Goal: Check status: Check status

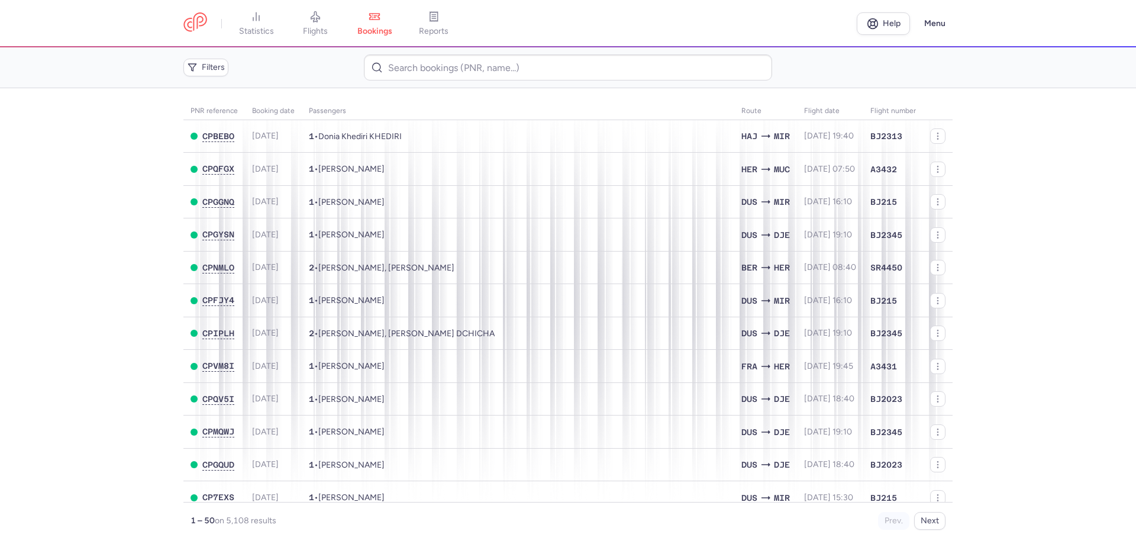
drag, startPoint x: 43, startPoint y: 271, endPoint x: 52, endPoint y: 266, distance: 10.1
click at [43, 271] on main "PNR reference Booking date Passengers Route flight date Flight number CPBEBO [D…" at bounding box center [568, 315] width 1136 height 455
click at [197, 29] on link at bounding box center [195, 23] width 24 height 22
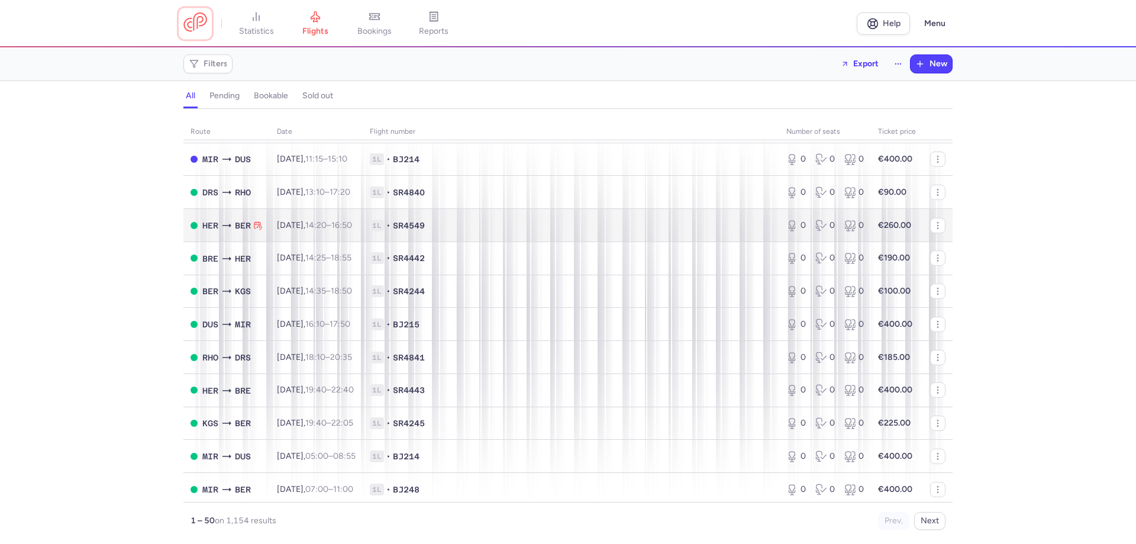
scroll to position [1307, 0]
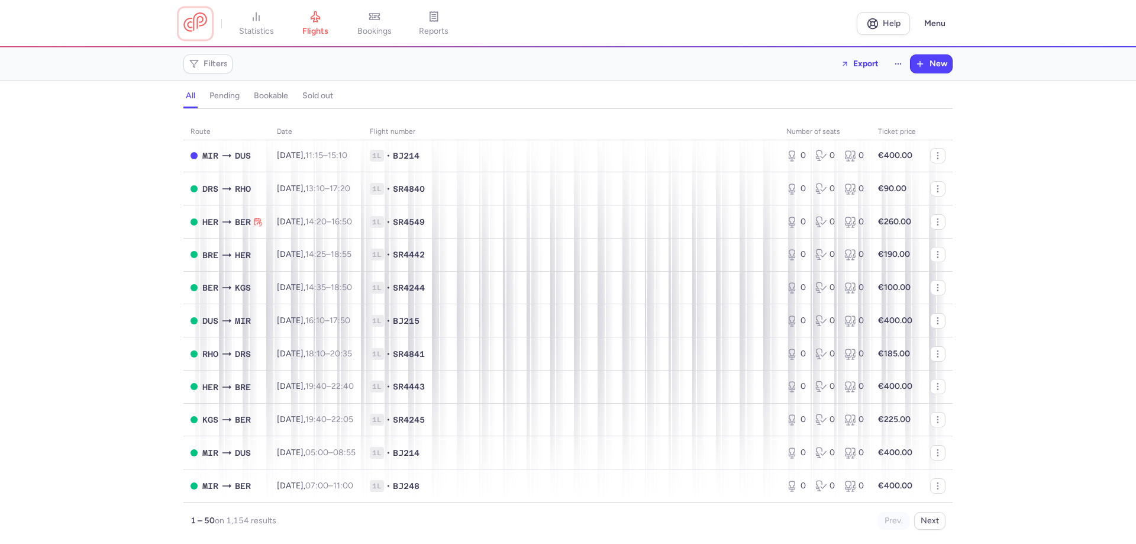
click at [195, 25] on link at bounding box center [195, 23] width 24 height 22
click at [382, 22] on link "bookings" at bounding box center [374, 24] width 59 height 26
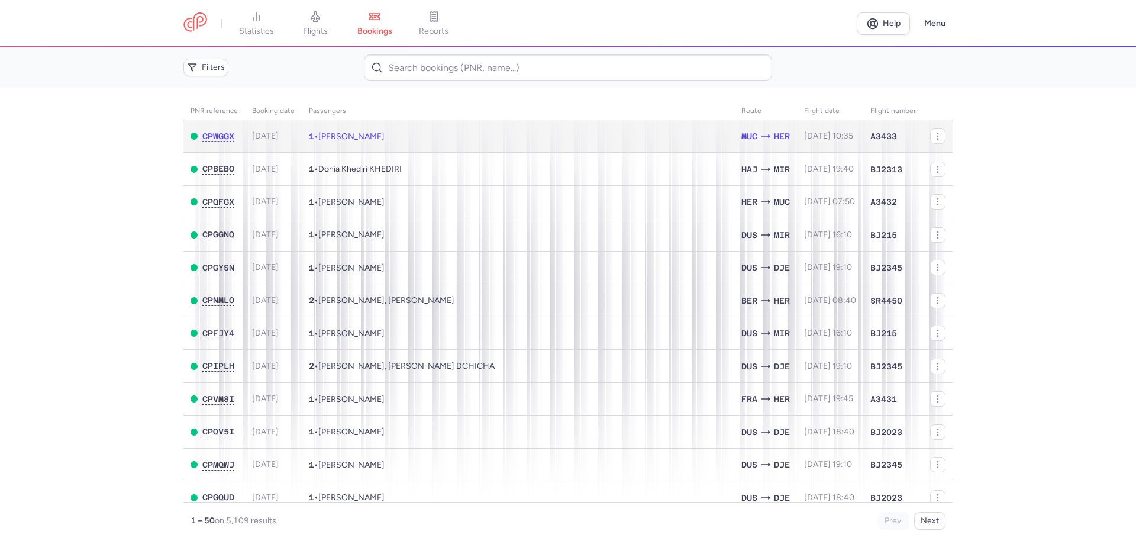
click at [415, 140] on td "1 • [PERSON_NAME]" at bounding box center [518, 136] width 432 height 33
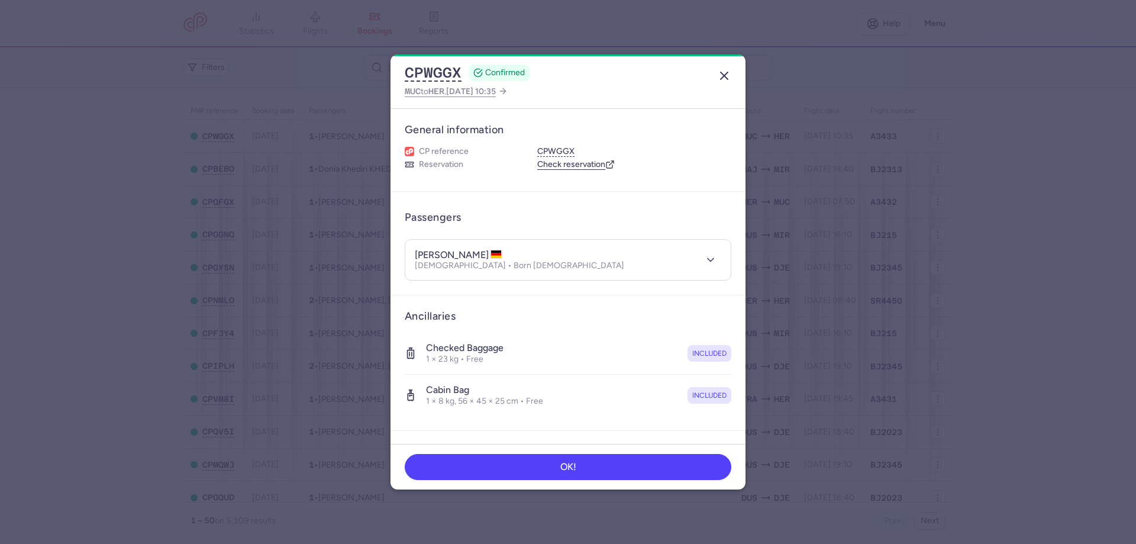
click at [725, 76] on icon "button" at bounding box center [724, 76] width 14 height 14
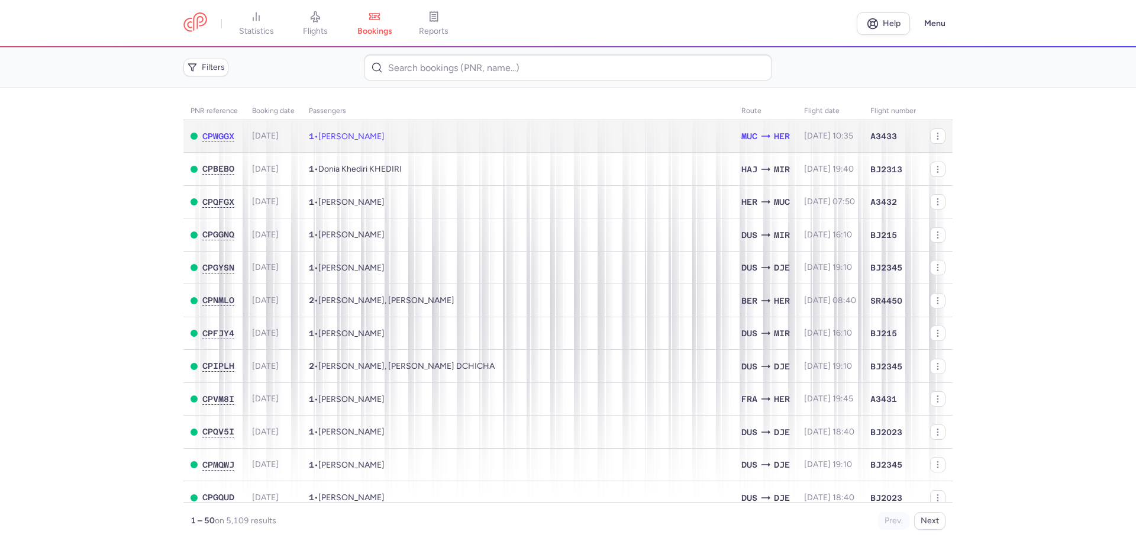
click at [542, 147] on td "1 • [PERSON_NAME]" at bounding box center [518, 136] width 432 height 33
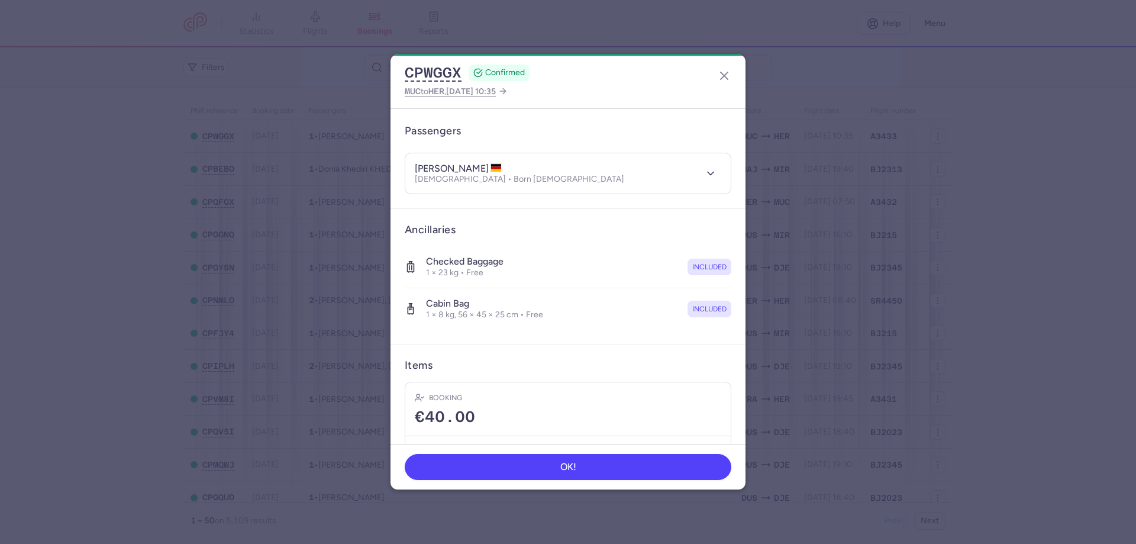
scroll to position [147, 0]
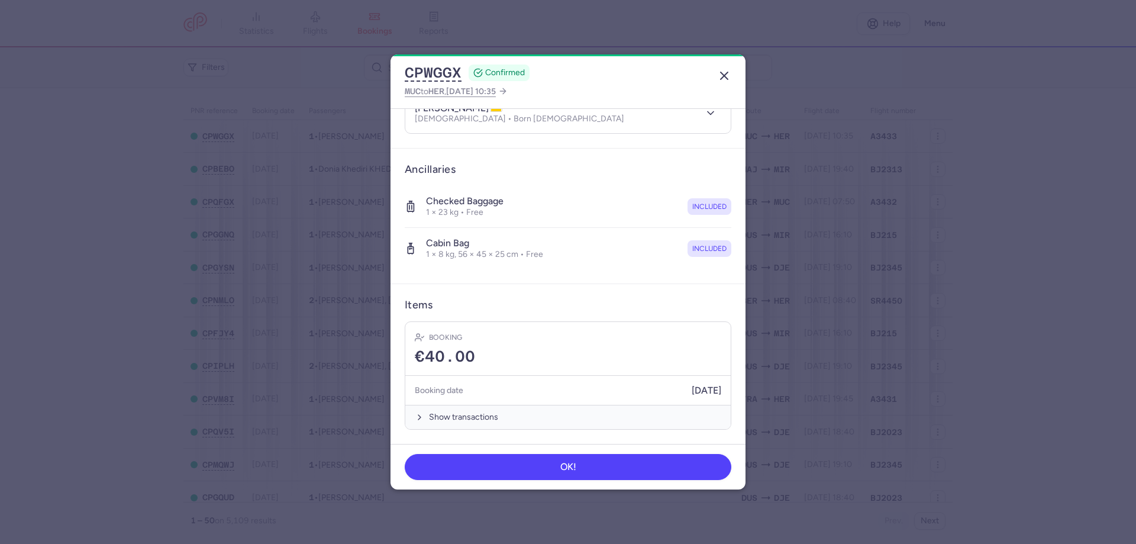
click at [720, 79] on line "button" at bounding box center [723, 75] width 7 height 7
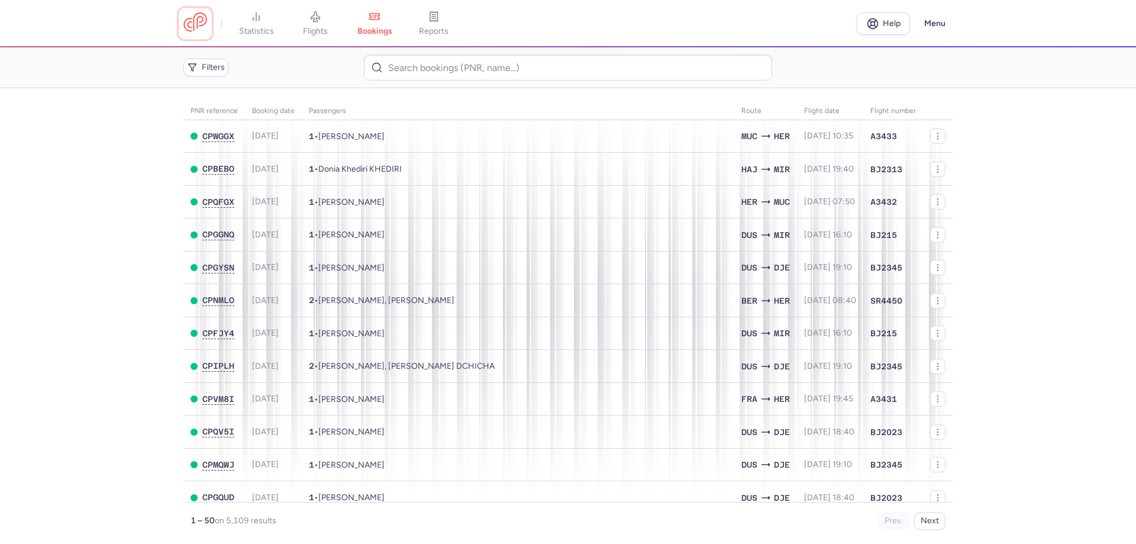
click at [191, 34] on link at bounding box center [195, 23] width 24 height 22
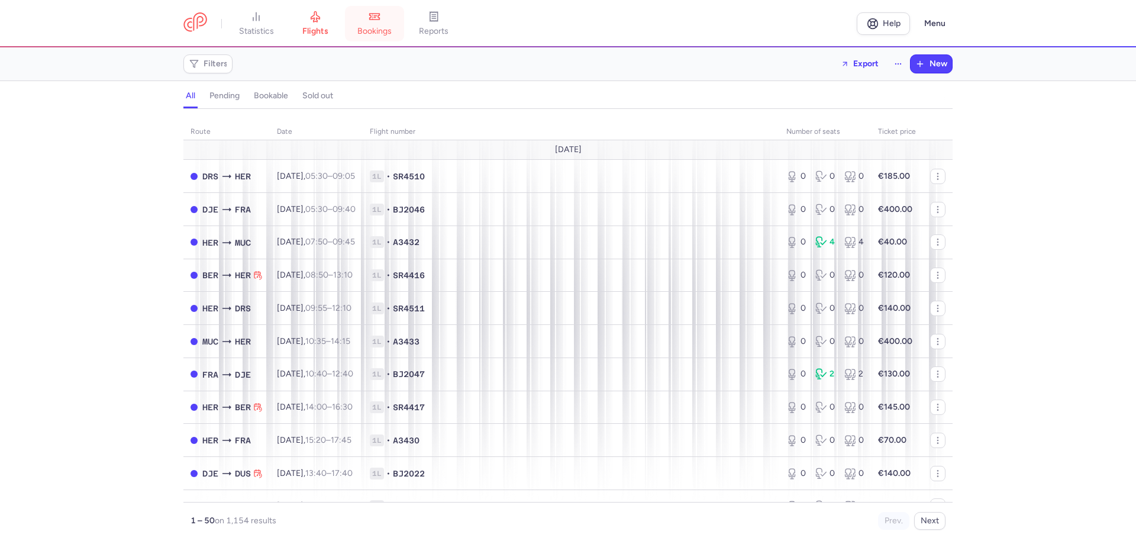
click at [370, 27] on span "bookings" at bounding box center [374, 31] width 34 height 11
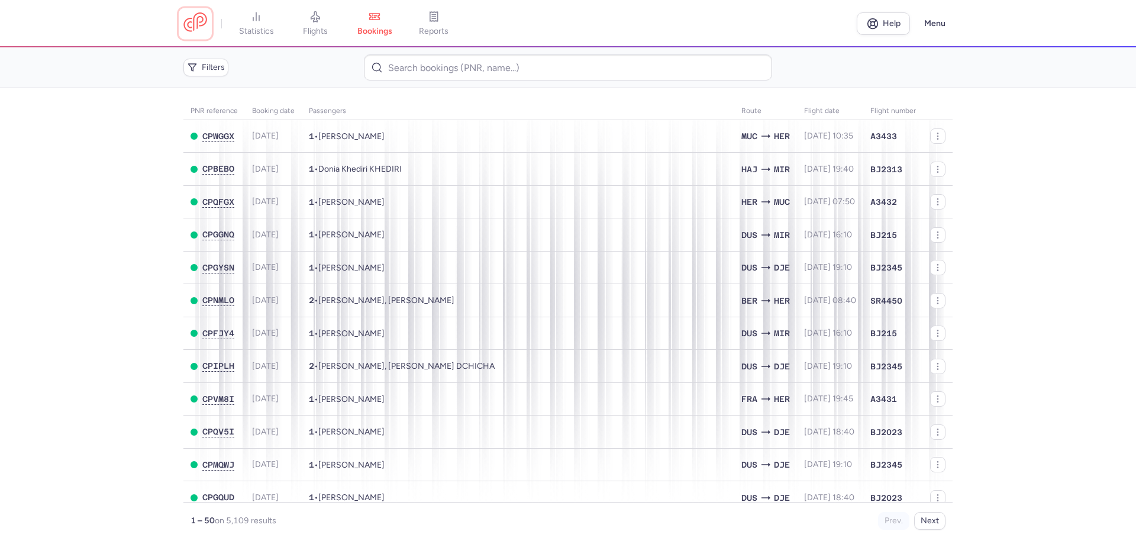
click at [197, 16] on link at bounding box center [195, 23] width 24 height 22
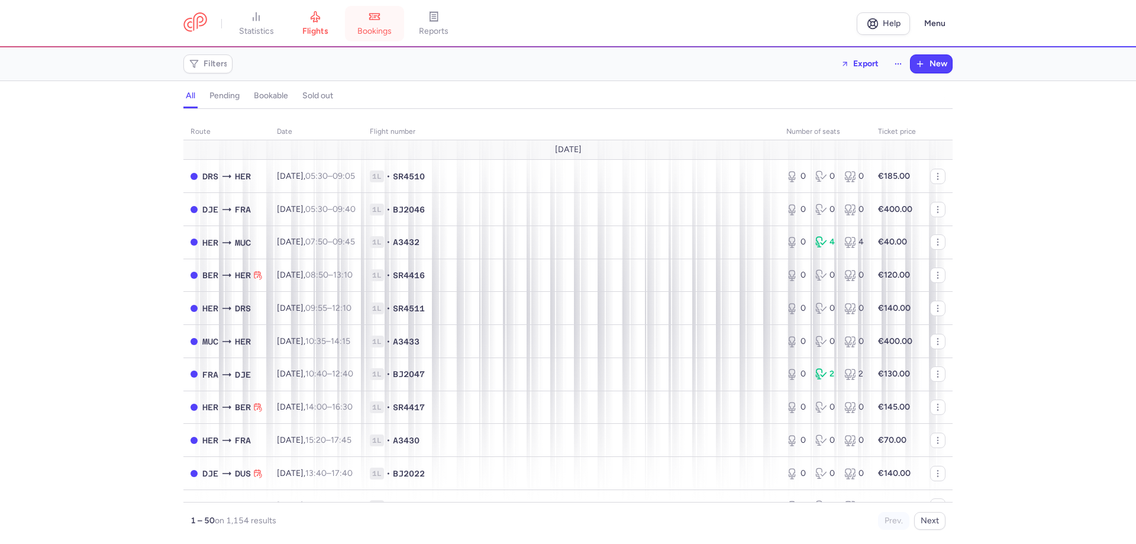
click at [376, 16] on icon at bounding box center [374, 17] width 12 height 12
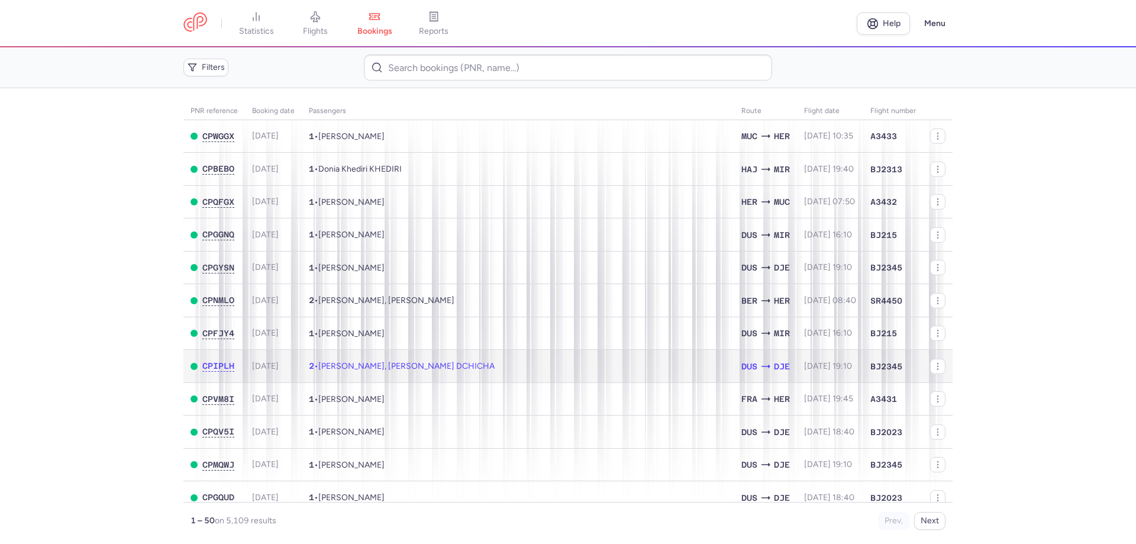
click at [415, 365] on span "[PERSON_NAME], [PERSON_NAME] DCHICHA" at bounding box center [406, 366] width 176 height 10
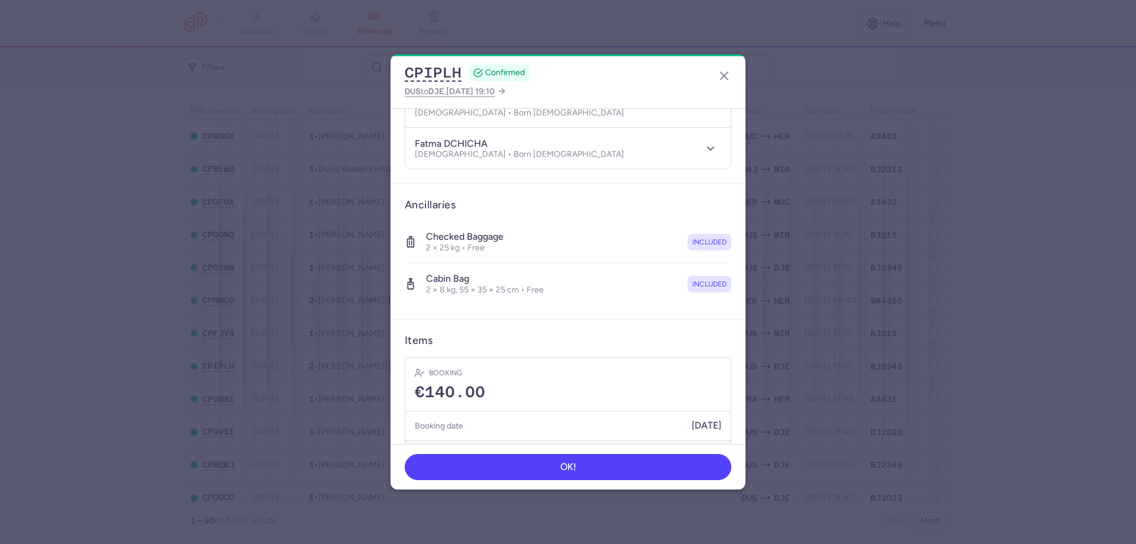
scroll to position [188, 0]
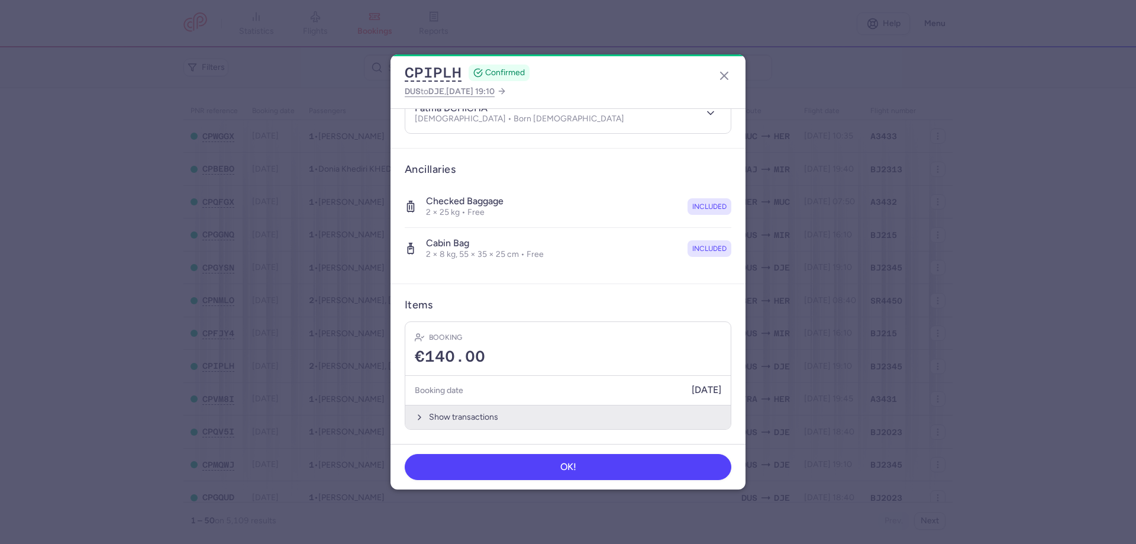
click at [424, 416] on button "Show transactions" at bounding box center [567, 417] width 325 height 24
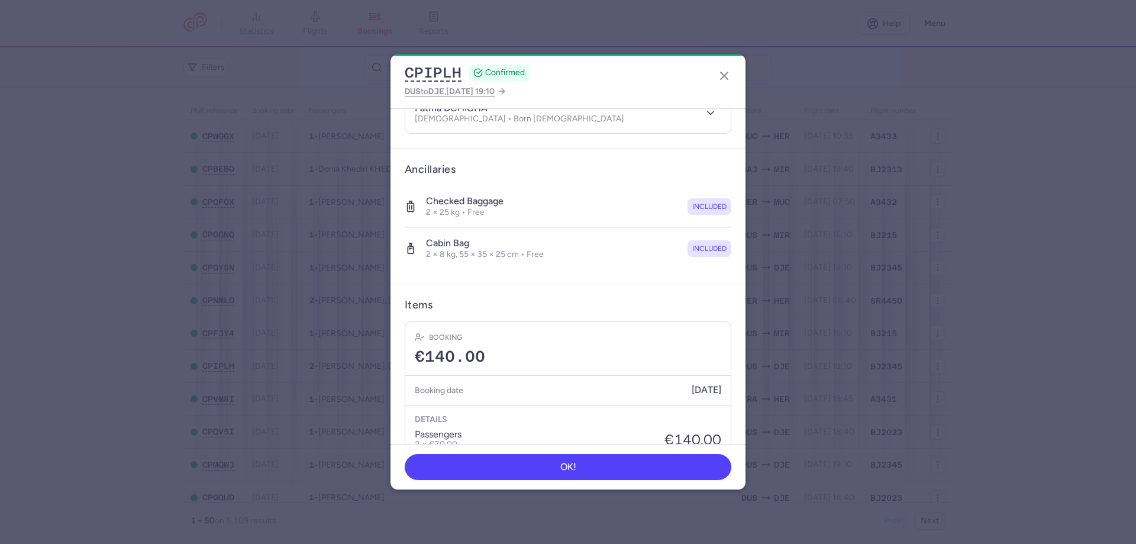
scroll to position [370, 0]
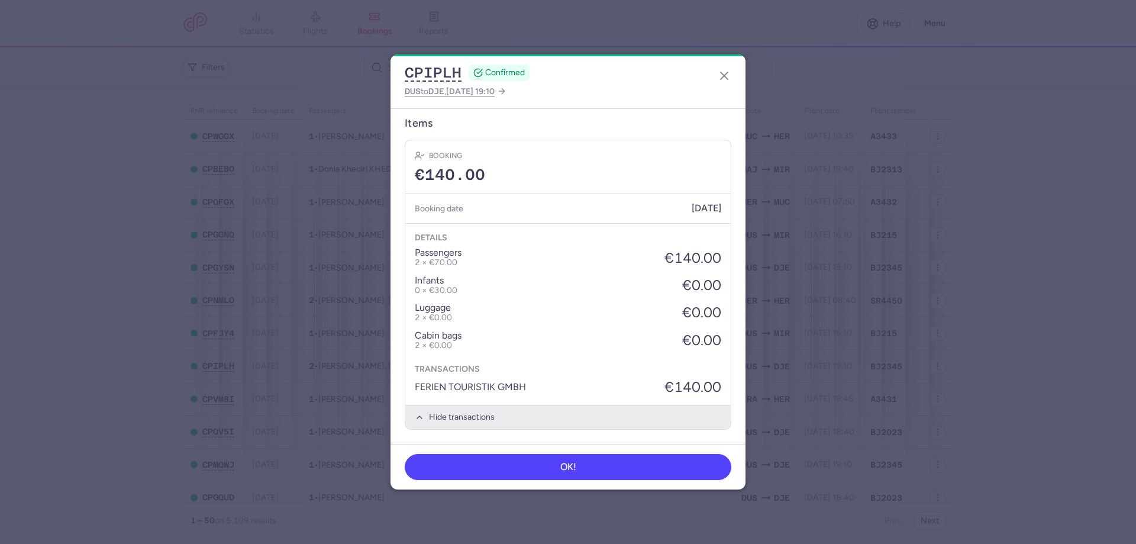
click at [419, 421] on icon "button" at bounding box center [419, 416] width 9 height 9
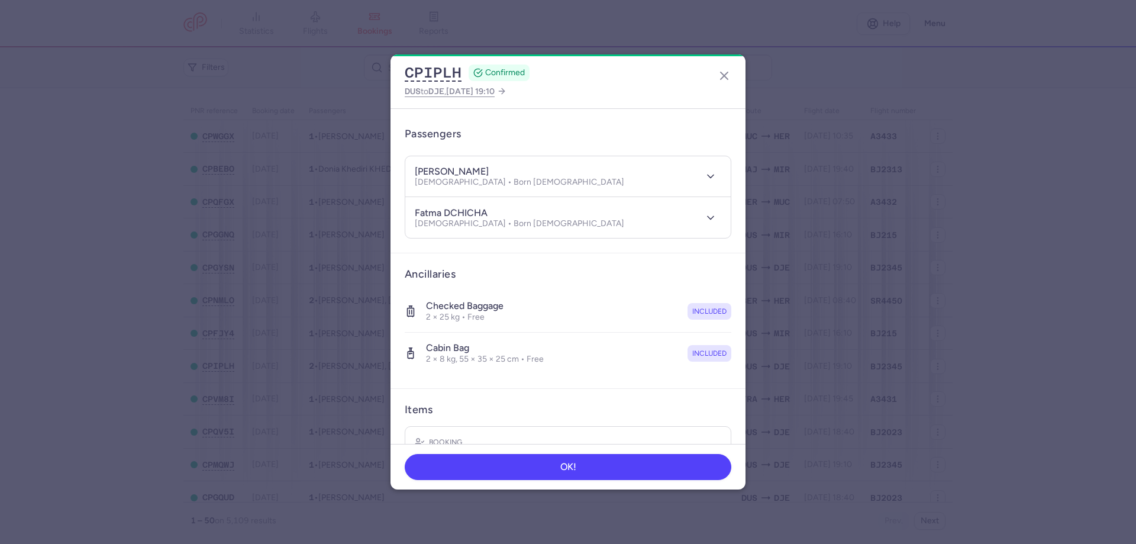
scroll to position [0, 0]
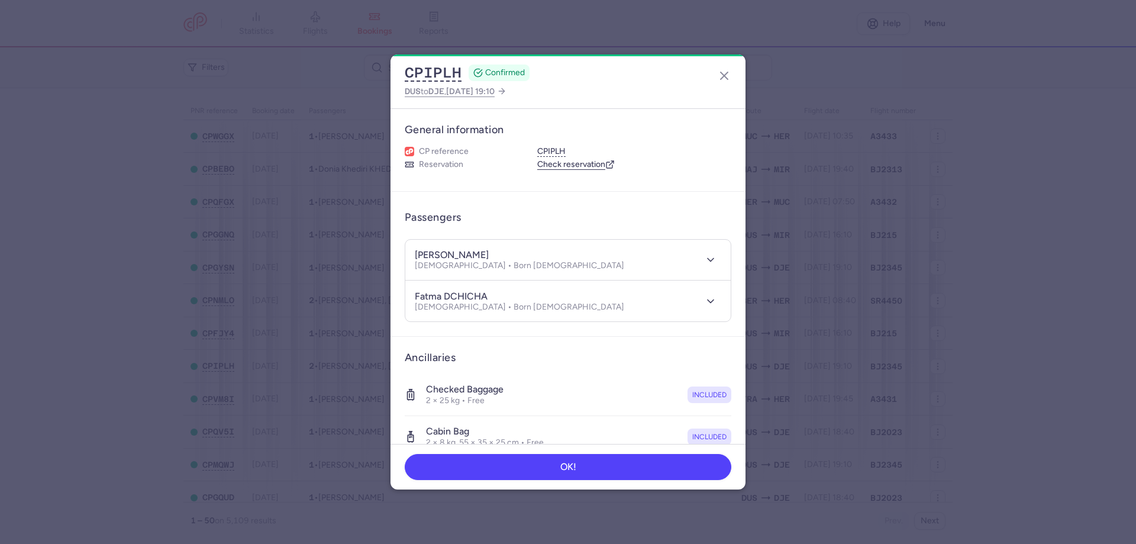
drag, startPoint x: 24, startPoint y: 215, endPoint x: 44, endPoint y: 211, distance: 20.5
click at [34, 213] on div "CPIPLH CONFIRMED DUS to DJE , [DATE] 19:10 General information CP reference CPI…" at bounding box center [568, 272] width 1136 height 544
click at [44, 211] on dialog "CPIPLH CONFIRMED DUS to DJE , [DATE] 19:10 General information CP reference CPI…" at bounding box center [568, 271] width 1098 height 435
click at [730, 75] on icon "button" at bounding box center [724, 76] width 14 height 14
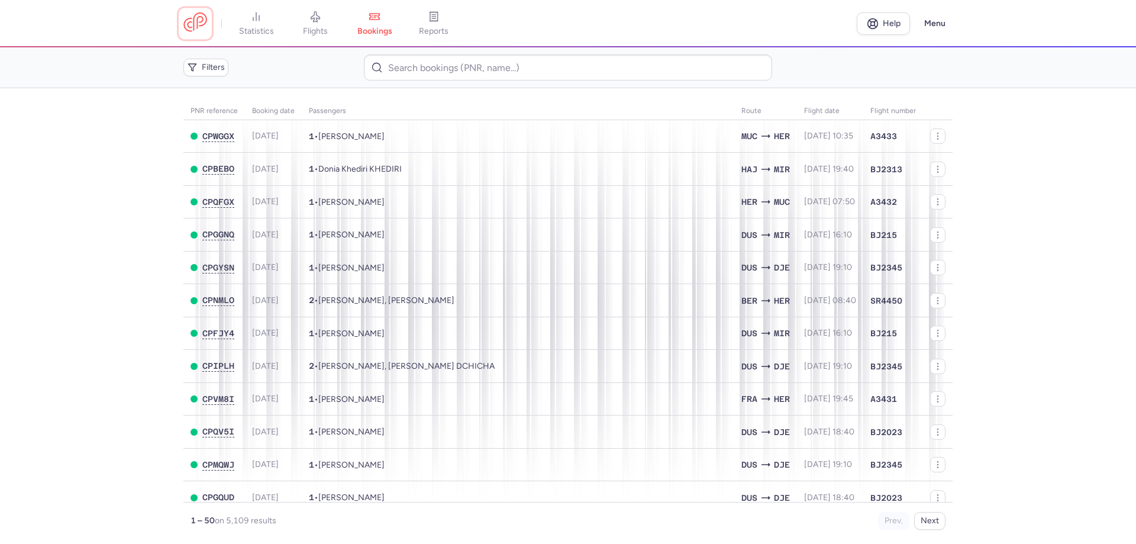
click at [193, 23] on link at bounding box center [195, 23] width 24 height 22
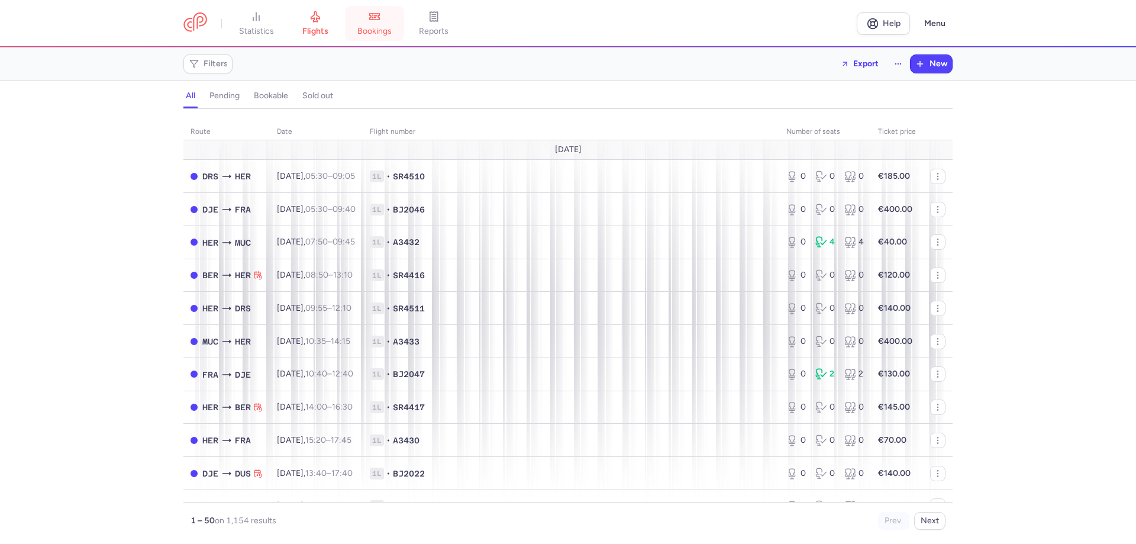
click at [387, 31] on span "bookings" at bounding box center [374, 31] width 34 height 11
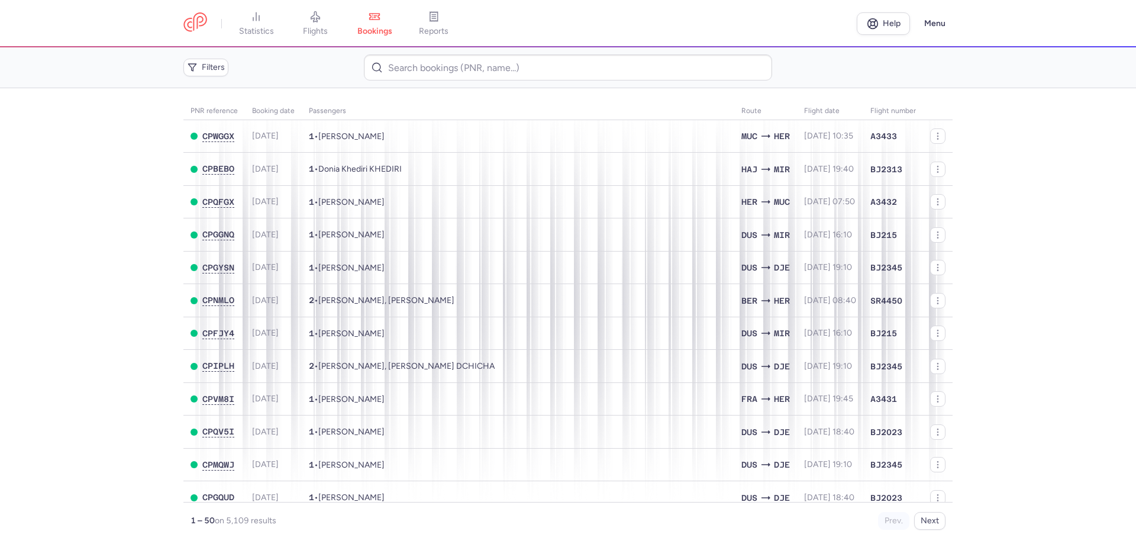
drag, startPoint x: 129, startPoint y: 357, endPoint x: 135, endPoint y: 326, distance: 31.9
click at [129, 357] on main "PNR reference Booking date Passengers Route flight date Flight number CPWGGX [D…" at bounding box center [568, 315] width 1136 height 455
click at [195, 21] on link at bounding box center [195, 23] width 24 height 22
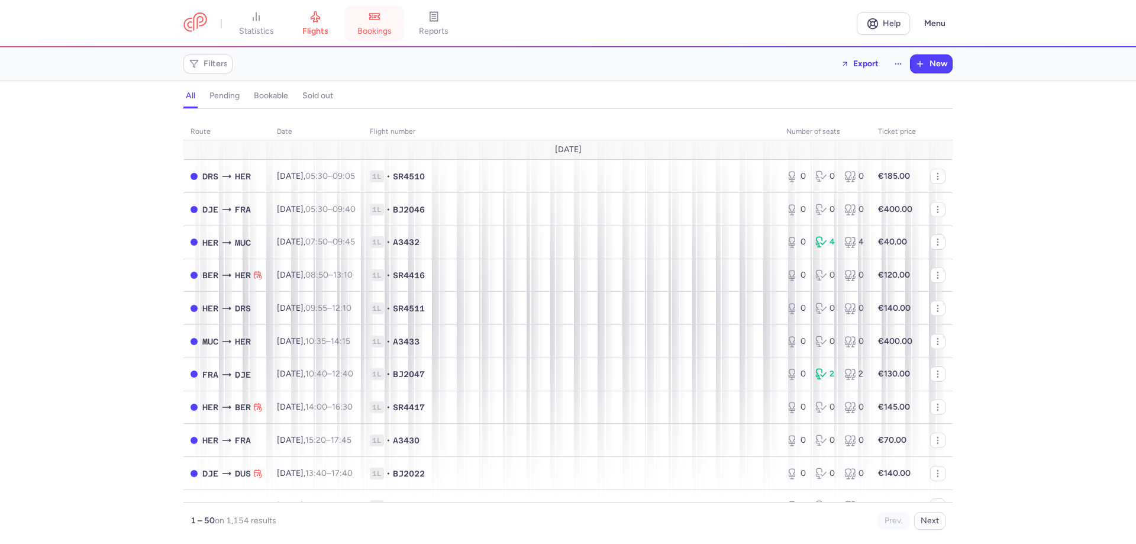
click at [390, 25] on link "bookings" at bounding box center [374, 24] width 59 height 26
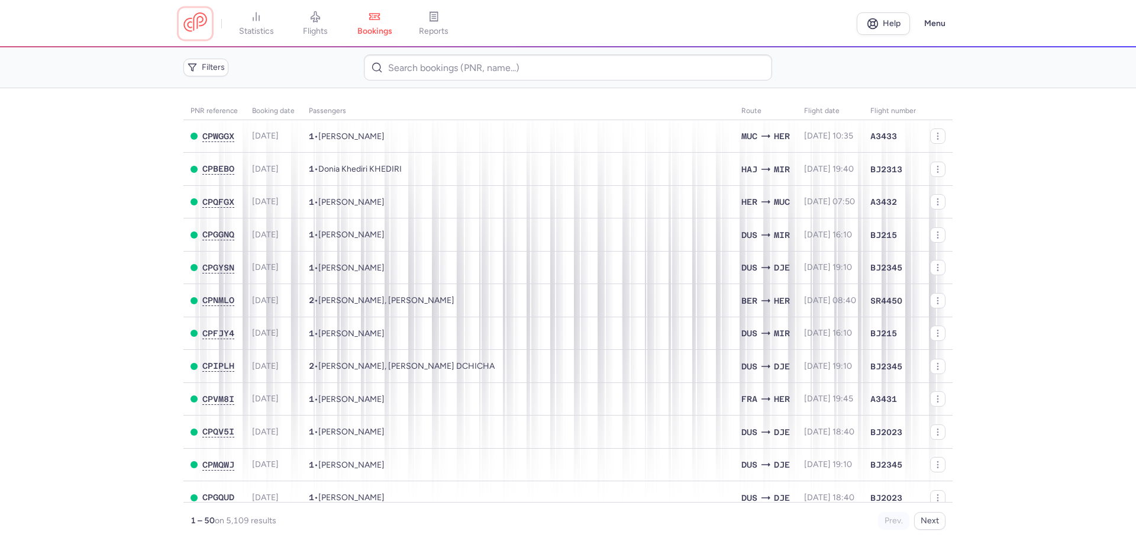
click at [199, 22] on link at bounding box center [195, 23] width 24 height 22
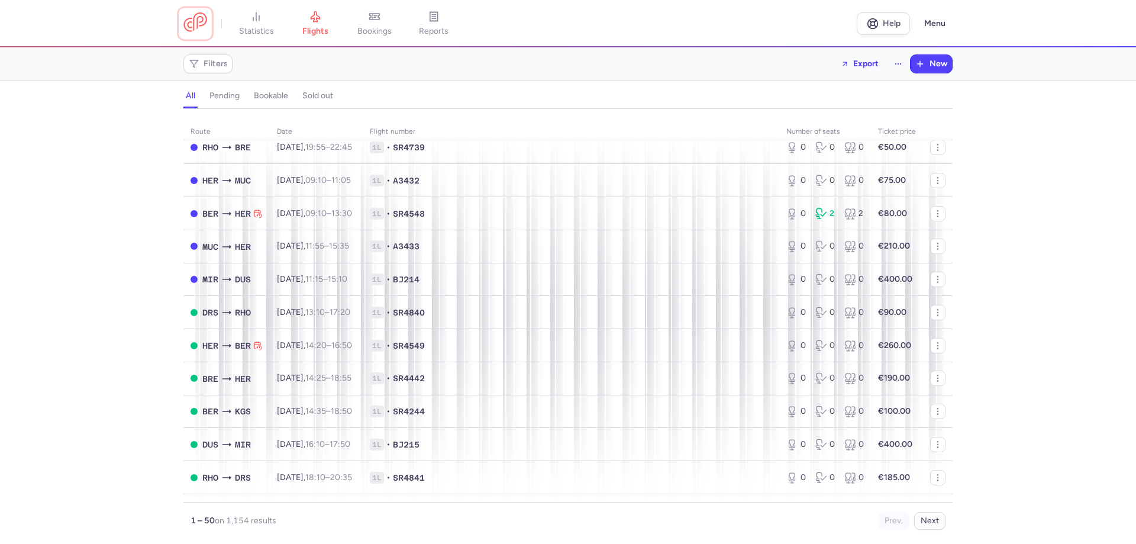
scroll to position [1307, 0]
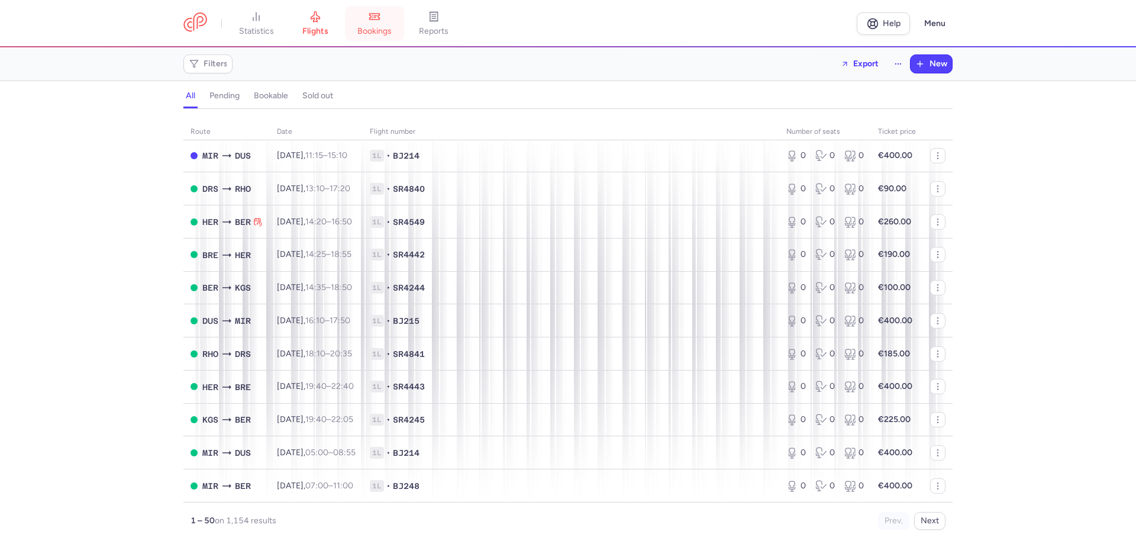
click at [376, 37] on link "bookings" at bounding box center [374, 24] width 59 height 26
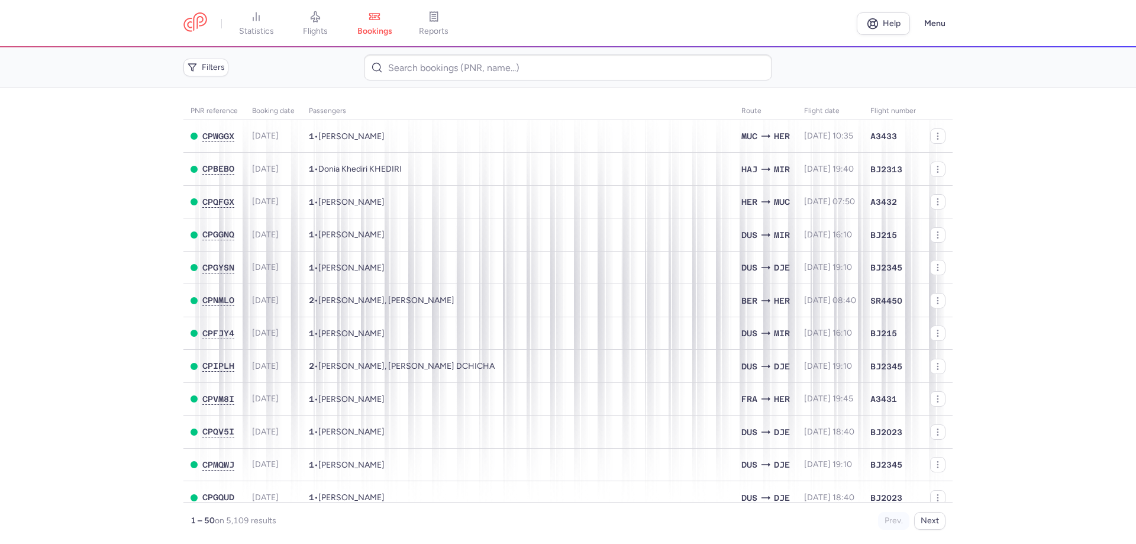
click at [0, 197] on main "PNR reference Booking date Passengers Route flight date Flight number CPWGGX [D…" at bounding box center [568, 315] width 1136 height 455
click at [336, 138] on span "[PERSON_NAME]" at bounding box center [351, 136] width 66 height 10
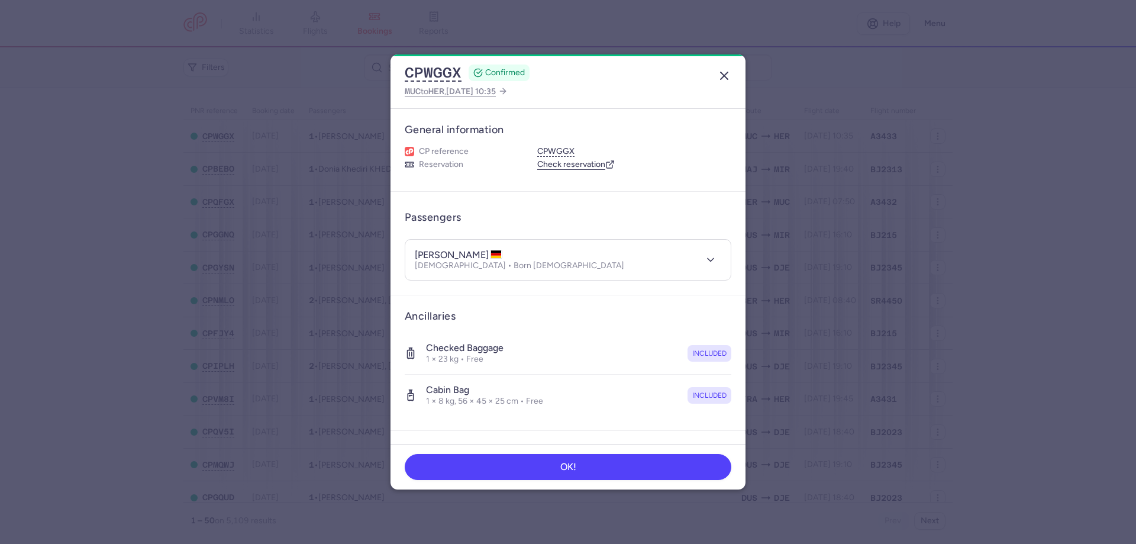
click at [726, 77] on icon "button" at bounding box center [724, 76] width 14 height 14
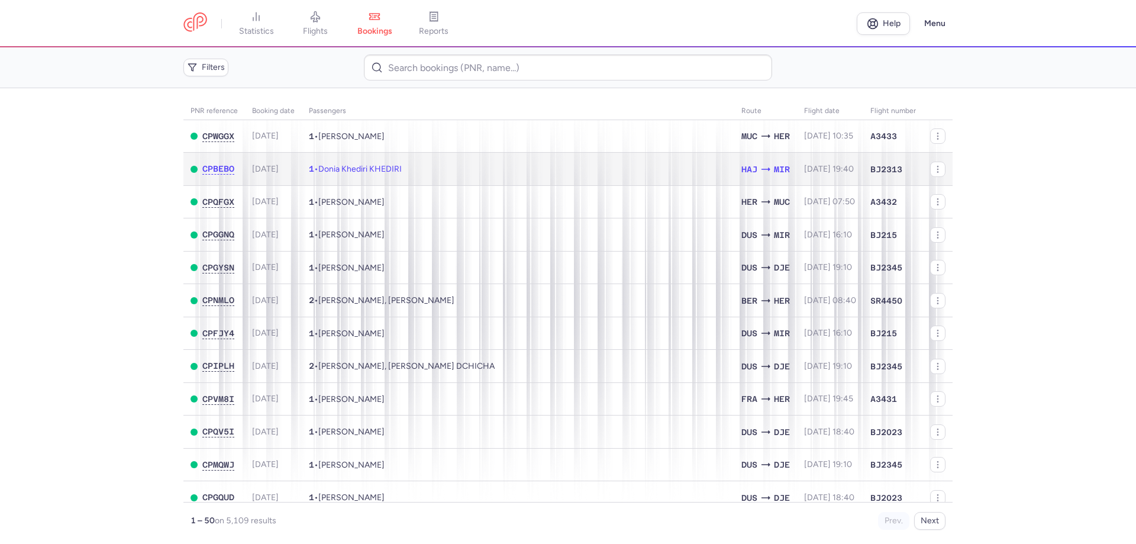
click at [381, 170] on span "Donia Khediri KHEDIRI" at bounding box center [359, 169] width 83 height 10
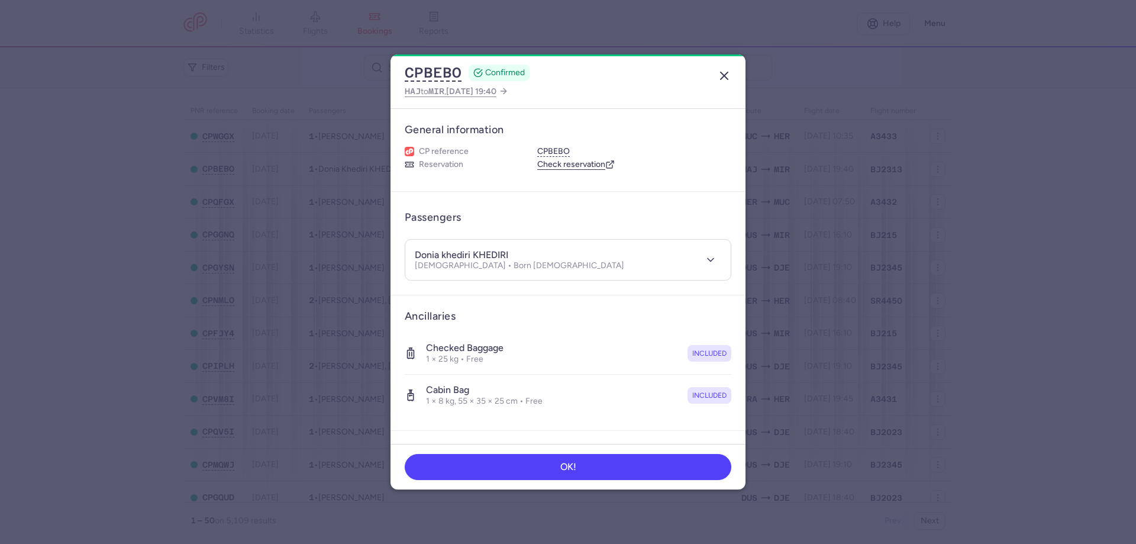
click at [727, 73] on line "button" at bounding box center [723, 75] width 7 height 7
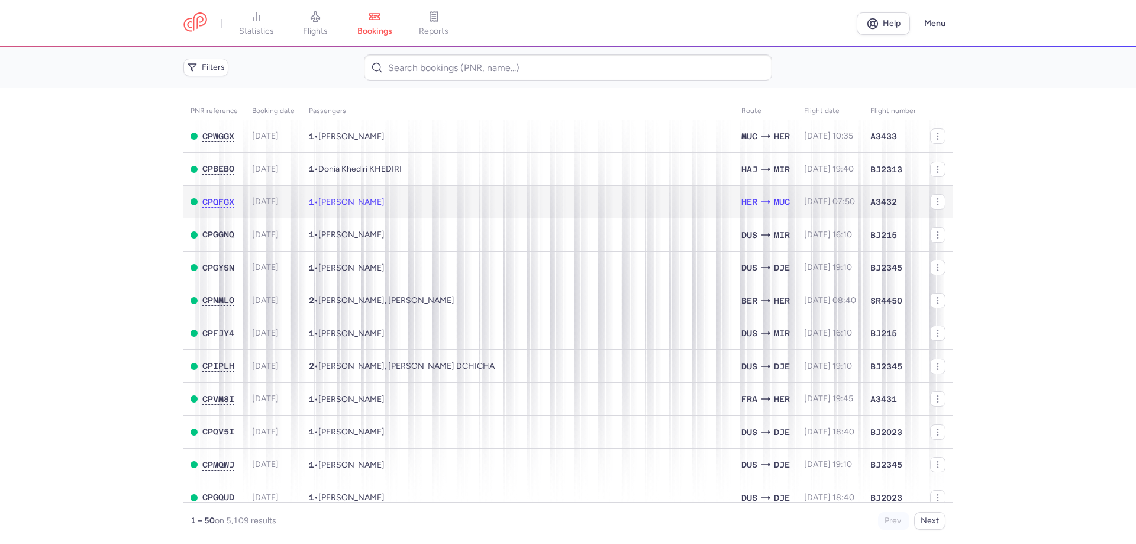
click at [452, 211] on td "1 • [PERSON_NAME]" at bounding box center [518, 201] width 432 height 33
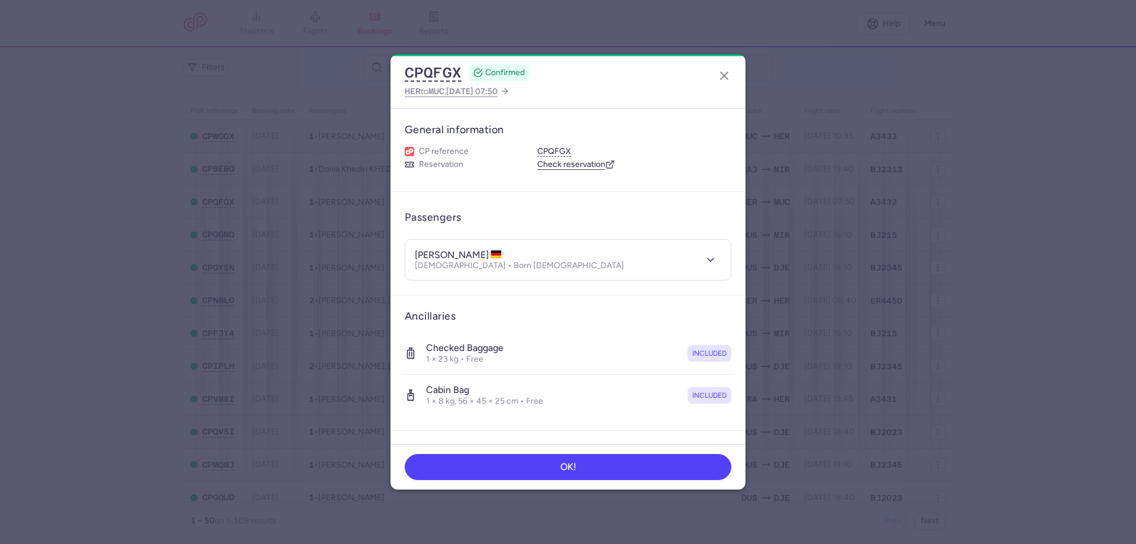
click at [117, 190] on dialog "CPQFGX CONFIRMED HER to MUC , [DATE] 07:50 General information CP reference CPQ…" at bounding box center [568, 271] width 1098 height 435
click at [726, 70] on icon "button" at bounding box center [724, 76] width 14 height 14
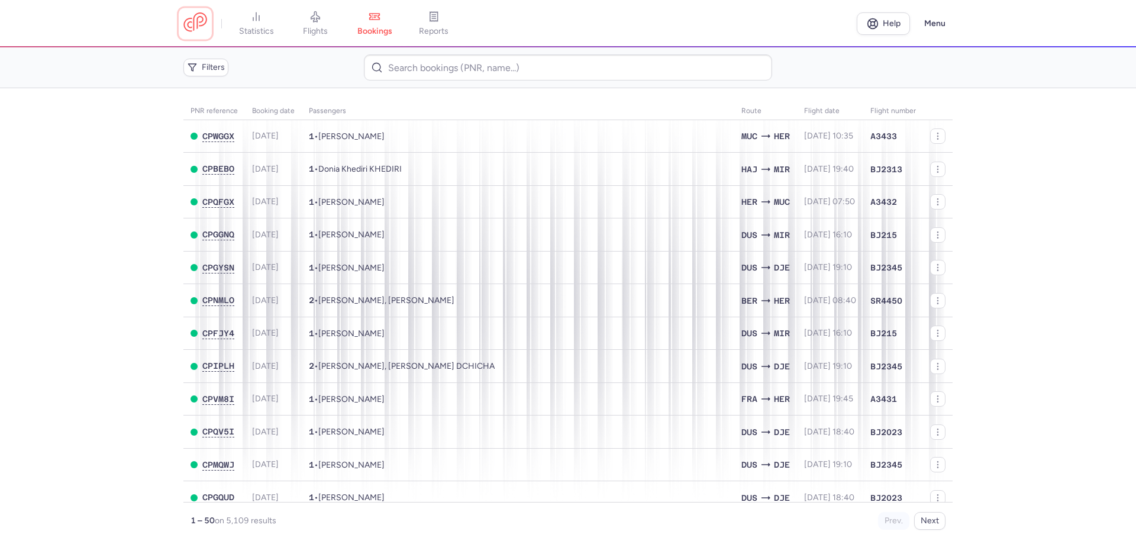
click at [198, 28] on link at bounding box center [195, 23] width 24 height 22
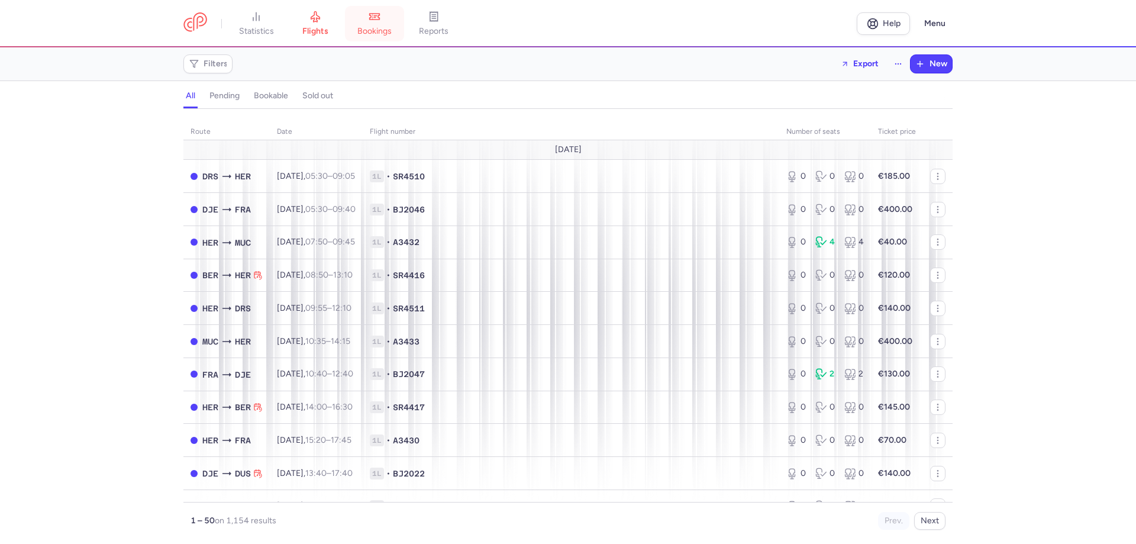
click at [393, 24] on link "bookings" at bounding box center [374, 24] width 59 height 26
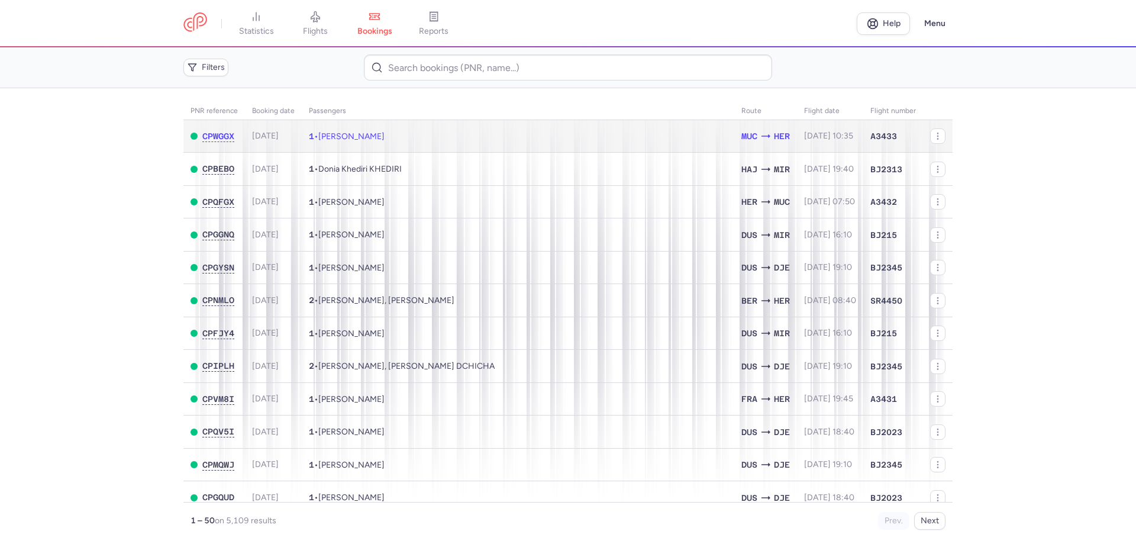
click at [398, 144] on td "1 • [PERSON_NAME]" at bounding box center [518, 136] width 432 height 33
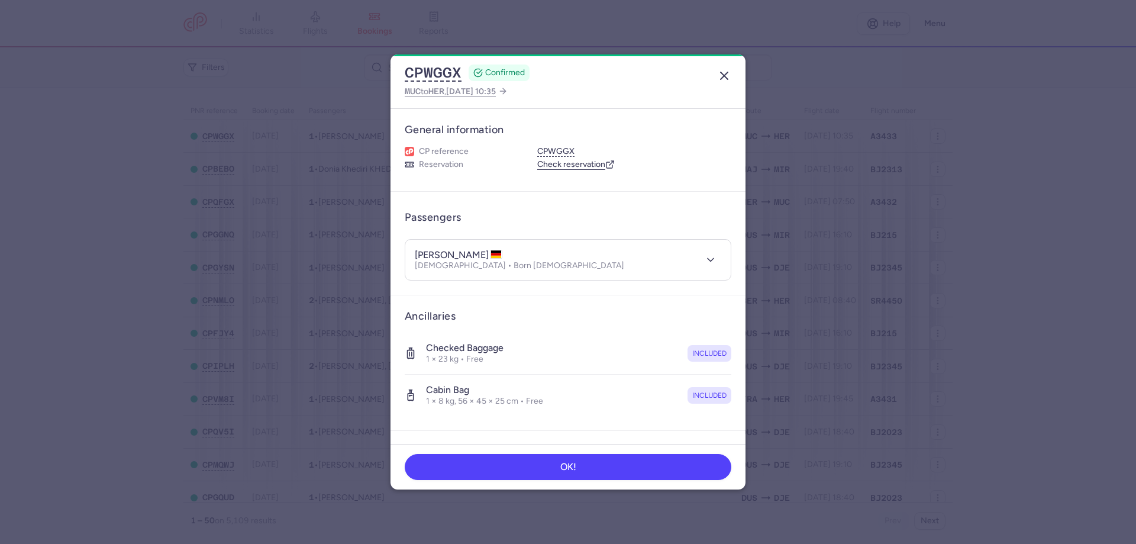
click at [726, 73] on line "button" at bounding box center [723, 75] width 7 height 7
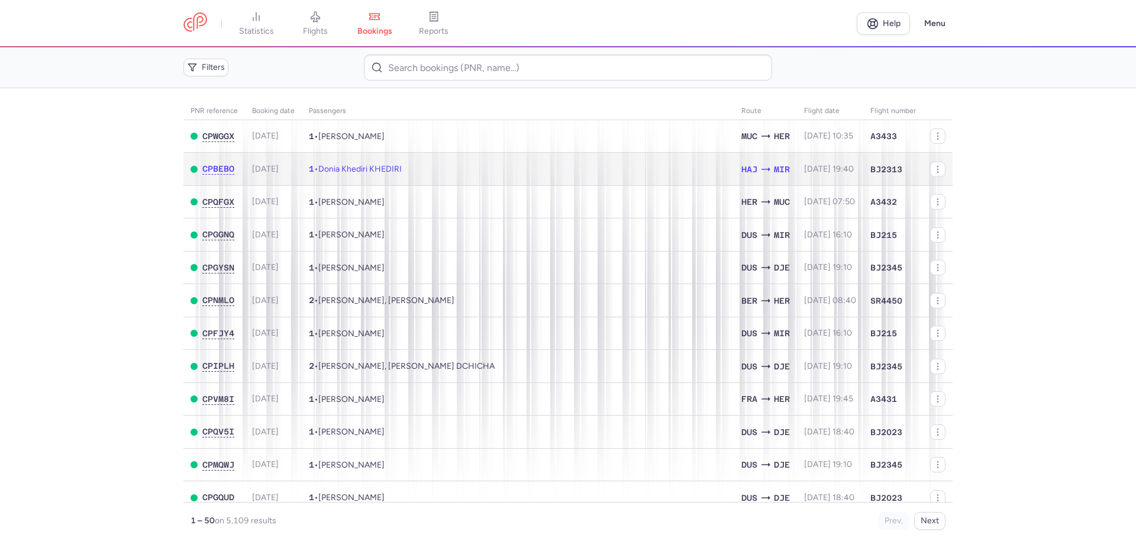
click at [334, 160] on td "1 • Donia Khediri KHEDIRI" at bounding box center [518, 169] width 432 height 33
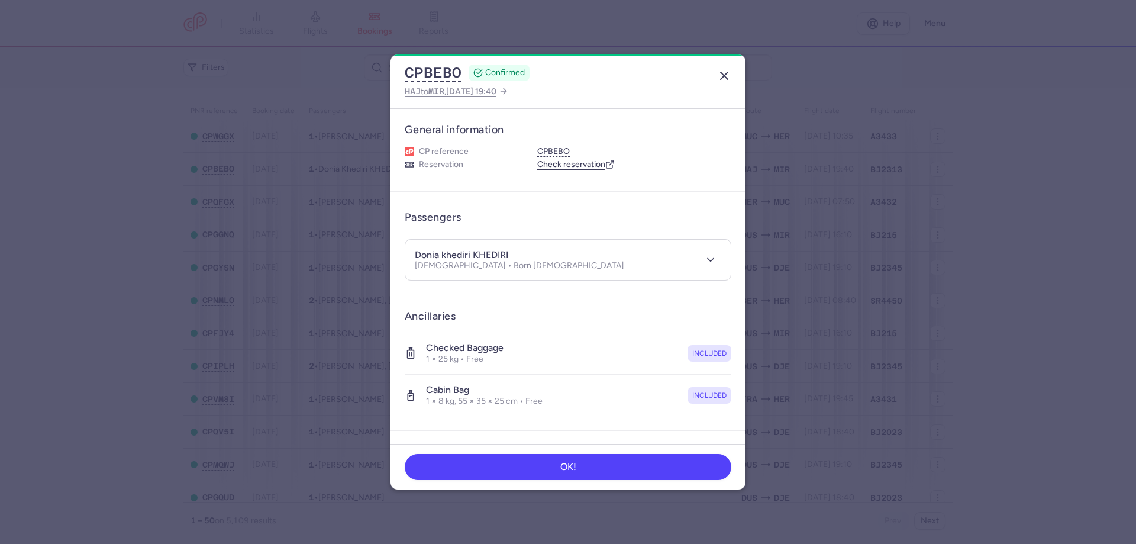
click at [727, 76] on icon "button" at bounding box center [724, 76] width 14 height 14
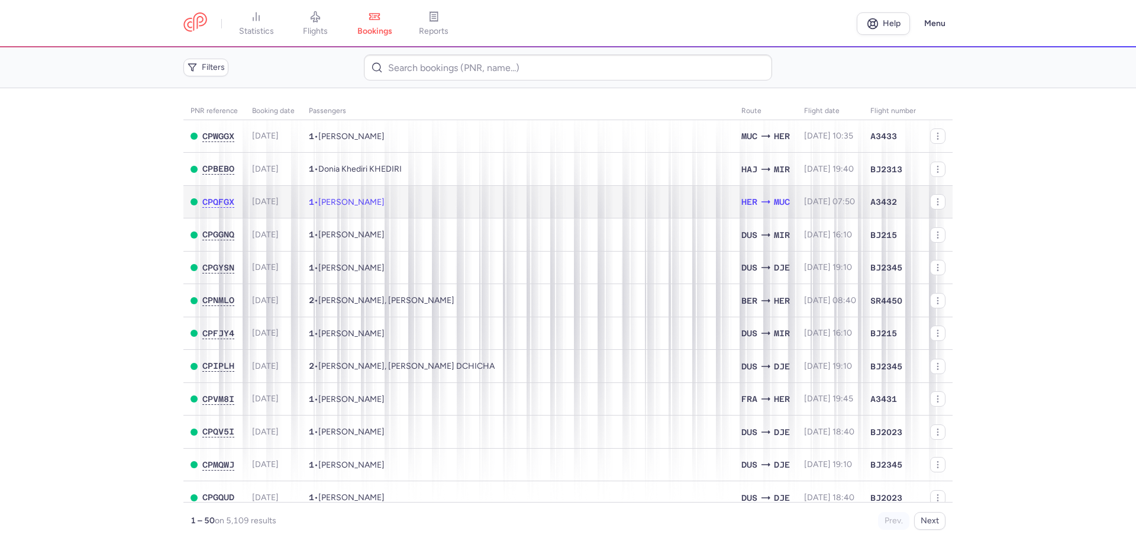
click at [416, 208] on td "1 • [PERSON_NAME]" at bounding box center [518, 201] width 432 height 33
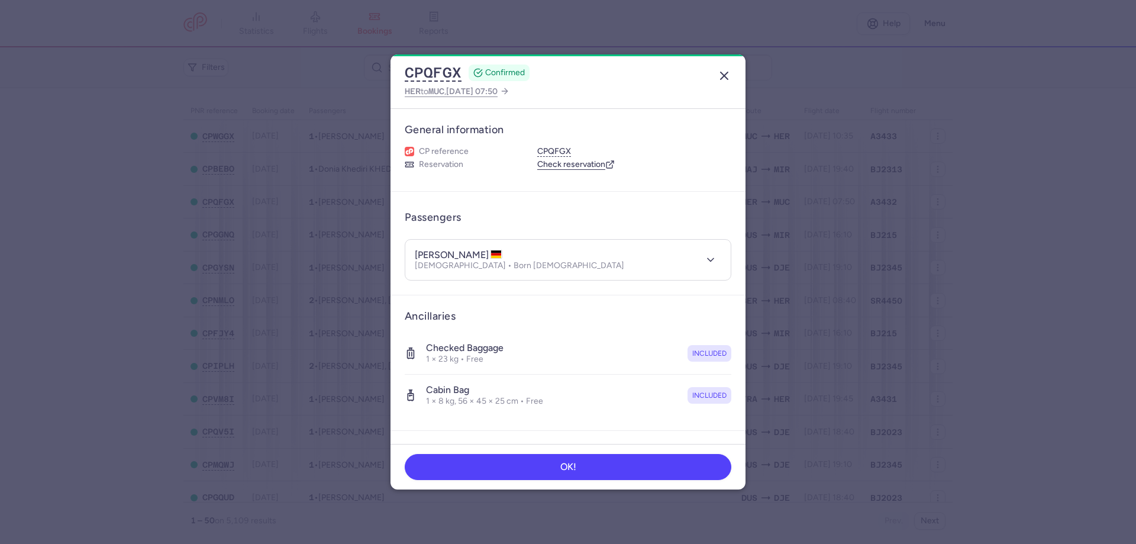
click at [722, 73] on line "button" at bounding box center [723, 75] width 7 height 7
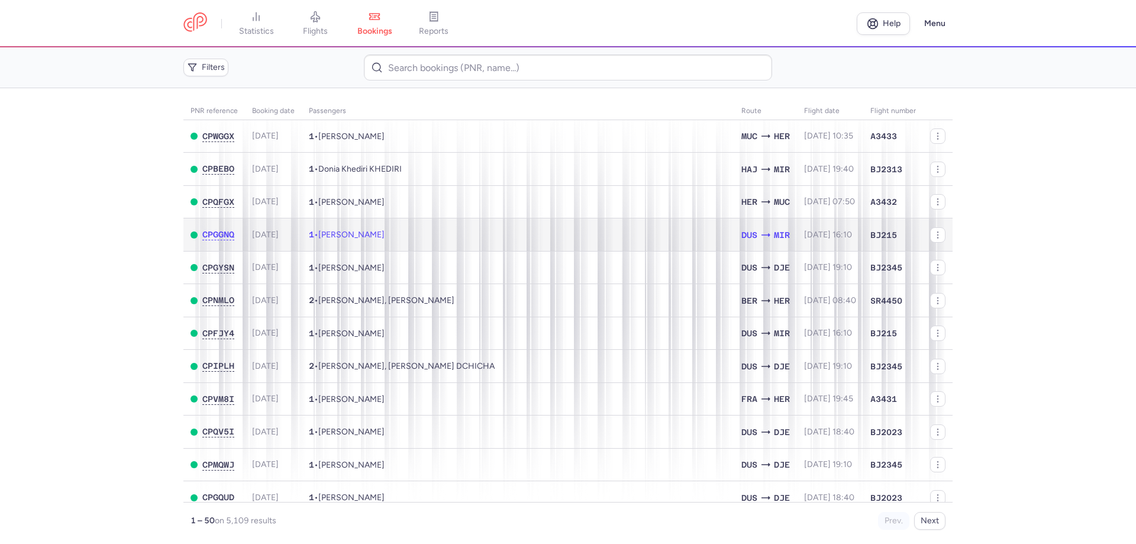
click at [370, 232] on span "[PERSON_NAME]" at bounding box center [351, 234] width 66 height 10
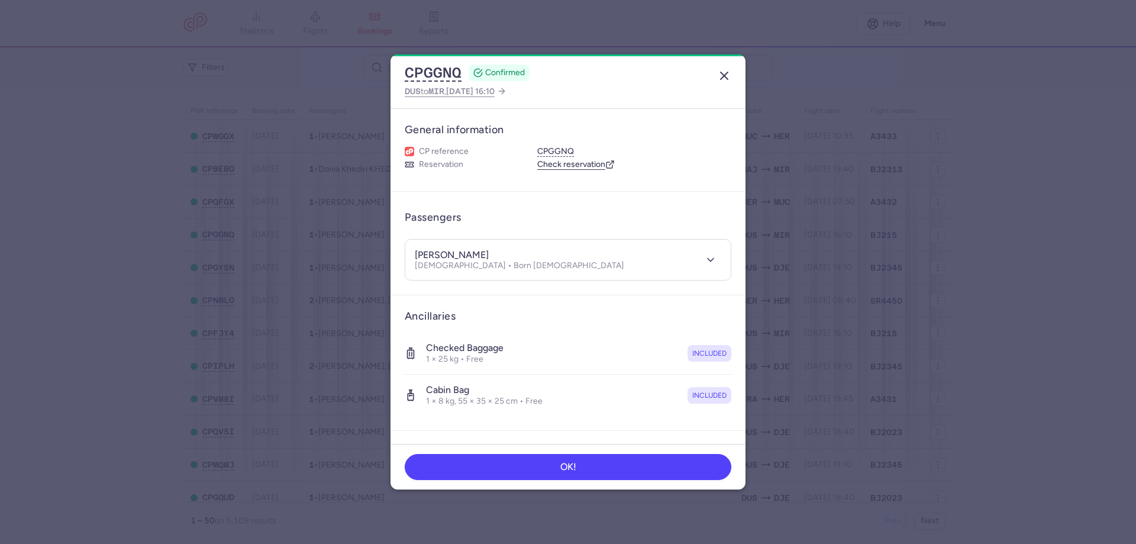
click at [726, 73] on line "button" at bounding box center [723, 75] width 7 height 7
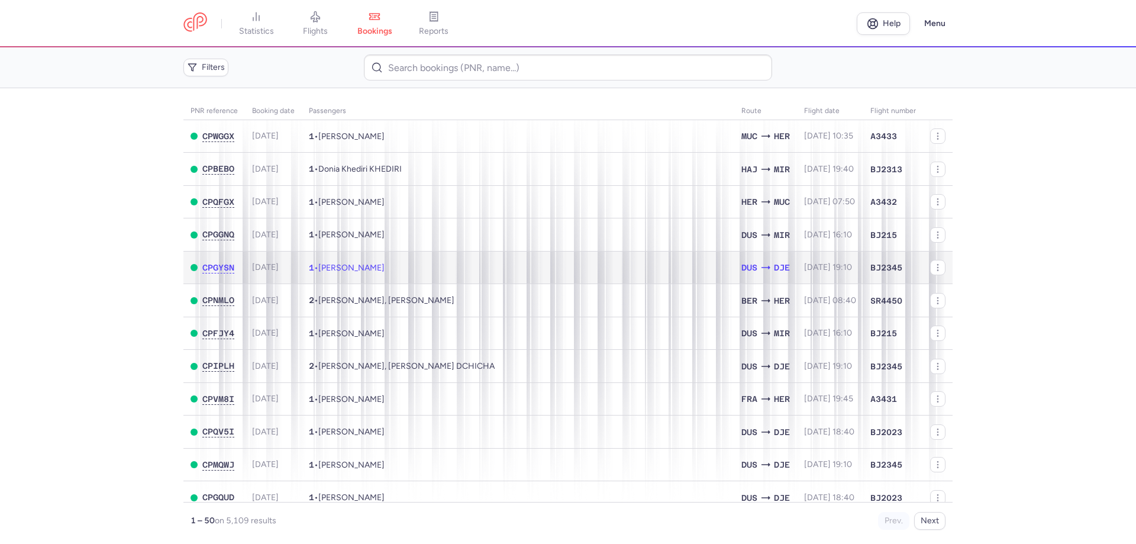
click at [352, 270] on span "[PERSON_NAME]" at bounding box center [351, 268] width 66 height 10
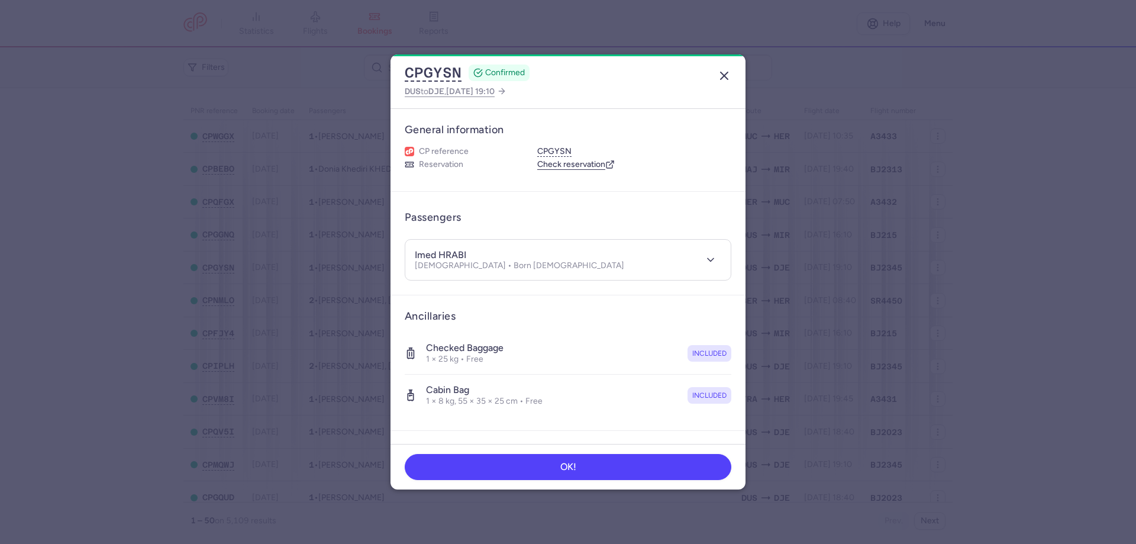
click at [725, 76] on line "button" at bounding box center [723, 75] width 7 height 7
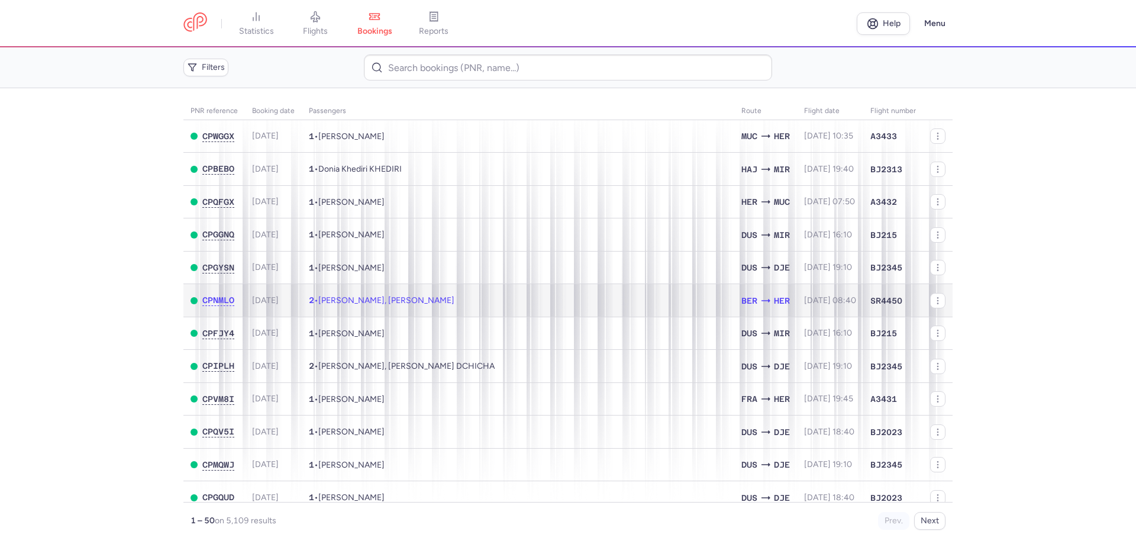
click at [429, 299] on span "[PERSON_NAME], [PERSON_NAME]" at bounding box center [386, 300] width 136 height 10
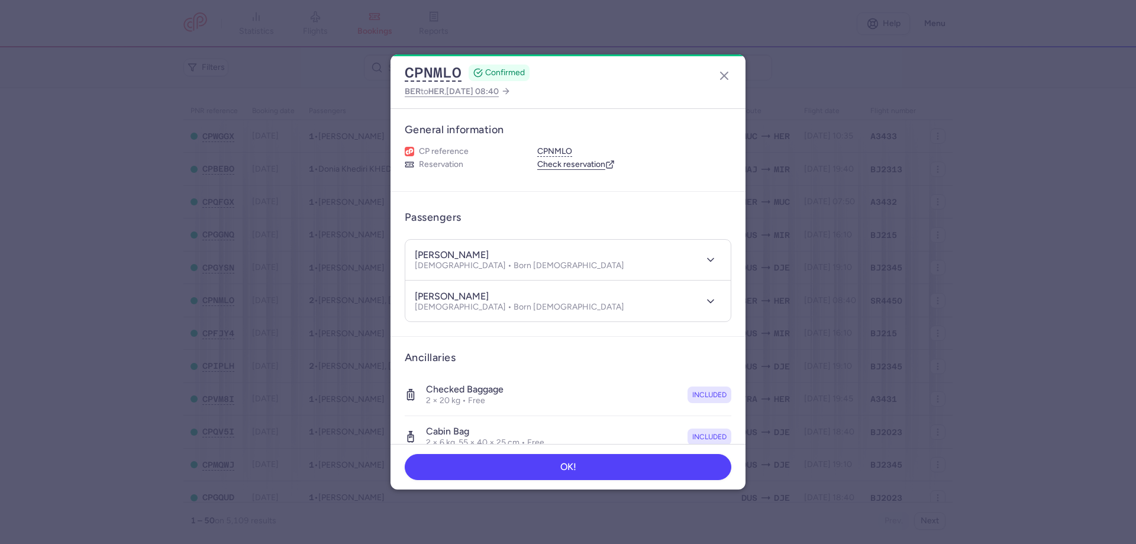
click at [203, 186] on dialog "CPNMLO CONFIRMED BER to HER , [DATE] 08:40 General information CP reference CPN…" at bounding box center [568, 271] width 1098 height 435
click at [723, 75] on line "button" at bounding box center [723, 75] width 7 height 7
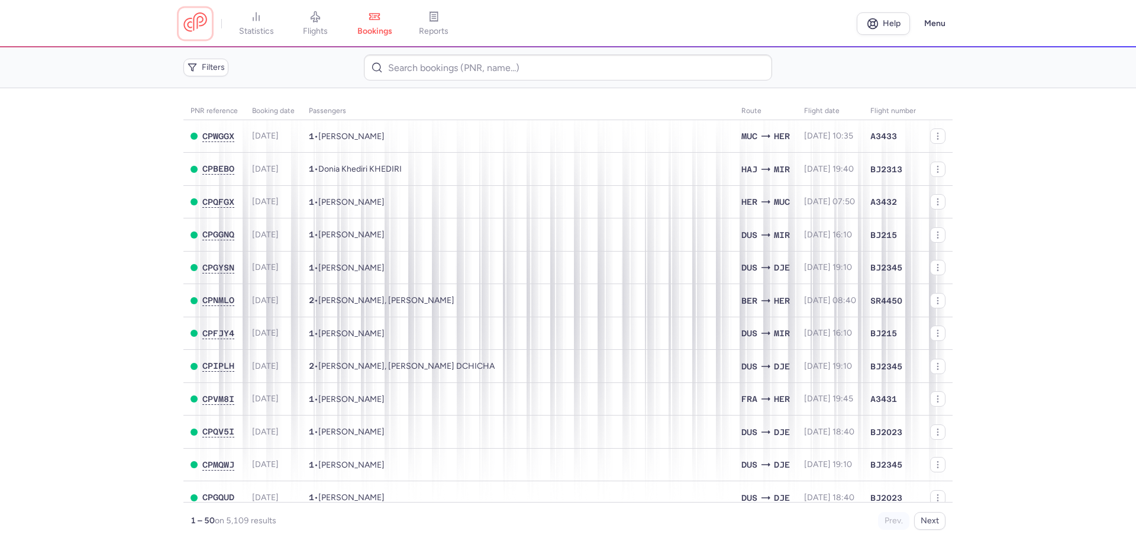
click at [196, 22] on link at bounding box center [195, 23] width 24 height 22
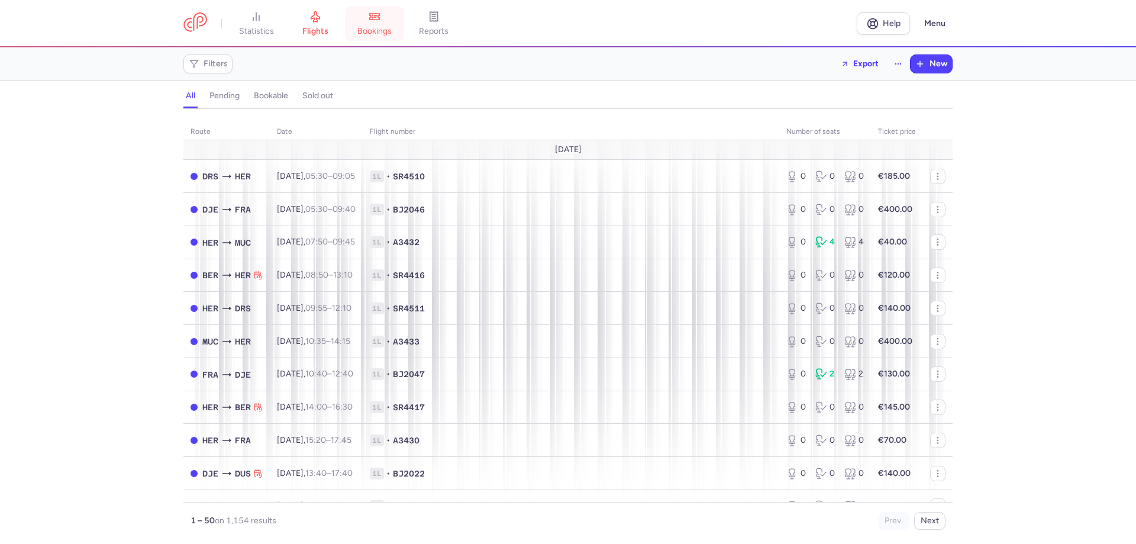
click at [390, 24] on link "bookings" at bounding box center [374, 24] width 59 height 26
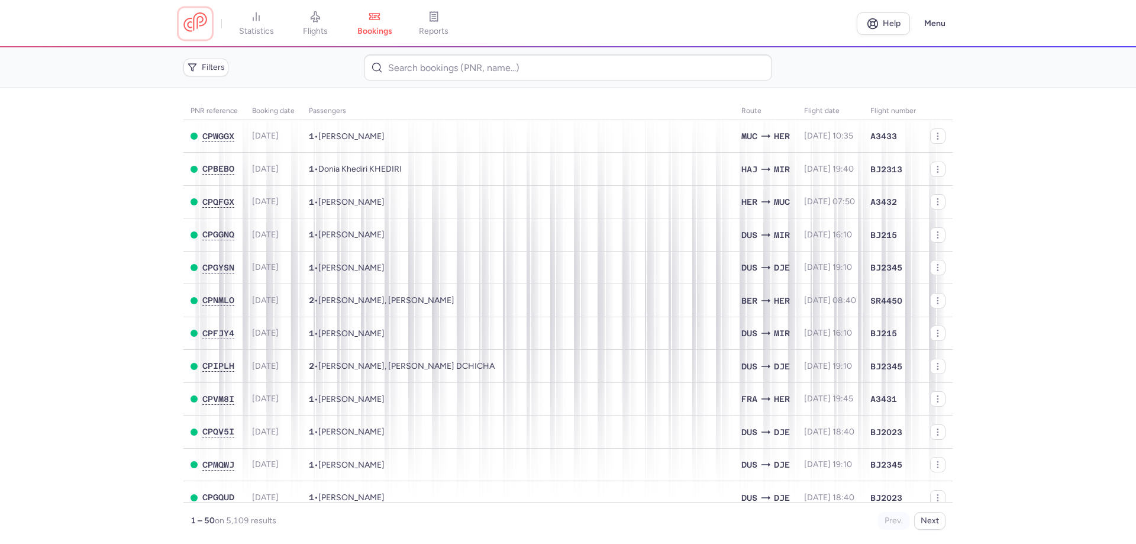
click at [196, 26] on link at bounding box center [195, 23] width 24 height 22
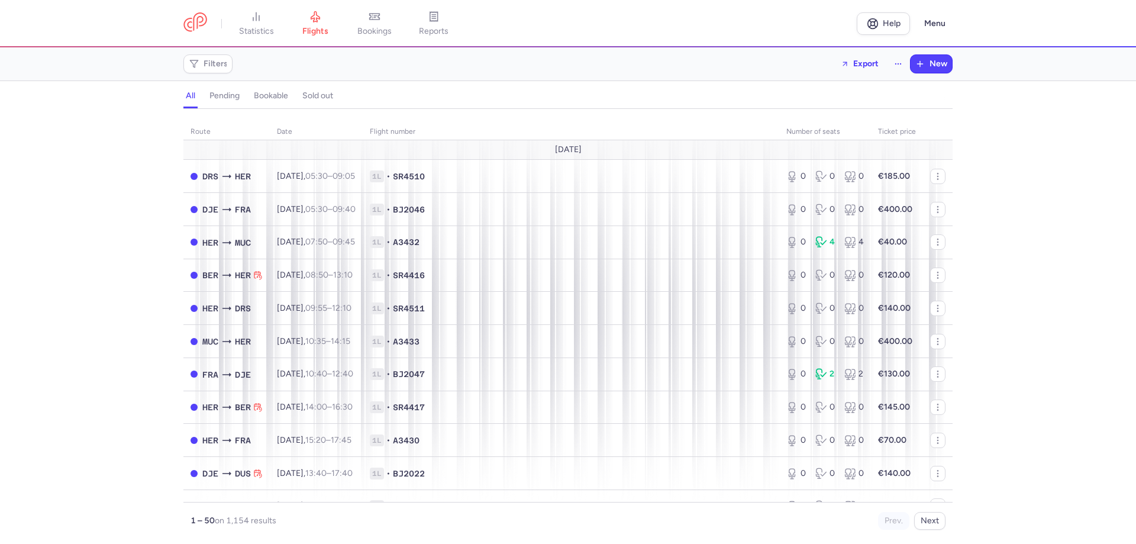
click at [134, 159] on div "route date Flight number number of seats Ticket price [DATE] DRS HER [DATE] 05:…" at bounding box center [568, 330] width 1136 height 428
click at [374, 19] on icon at bounding box center [374, 17] width 12 height 12
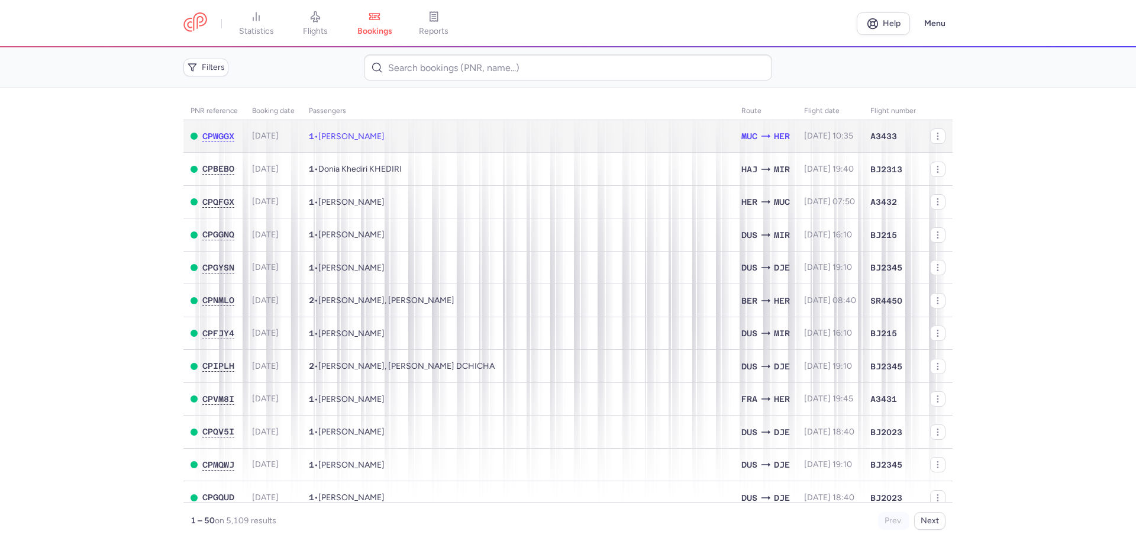
click at [364, 133] on span "[PERSON_NAME]" at bounding box center [351, 136] width 66 height 10
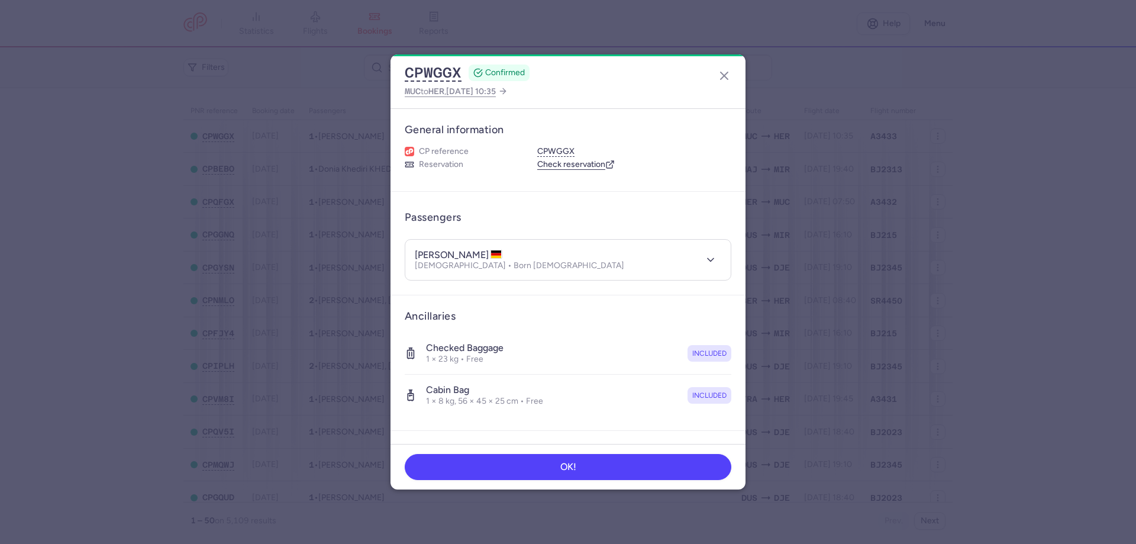
click at [33, 167] on dialog "CPWGGX CONFIRMED MUC to HER , [DATE] 10:35 General information CP reference CPW…" at bounding box center [568, 271] width 1098 height 435
drag, startPoint x: 158, startPoint y: 254, endPoint x: 148, endPoint y: 257, distance: 10.5
click at [157, 255] on dialog "CPWGGX CONFIRMED MUC to HER , [DATE] 10:35 General information CP reference CPW…" at bounding box center [568, 271] width 1098 height 435
click at [728, 75] on icon "button" at bounding box center [724, 76] width 14 height 14
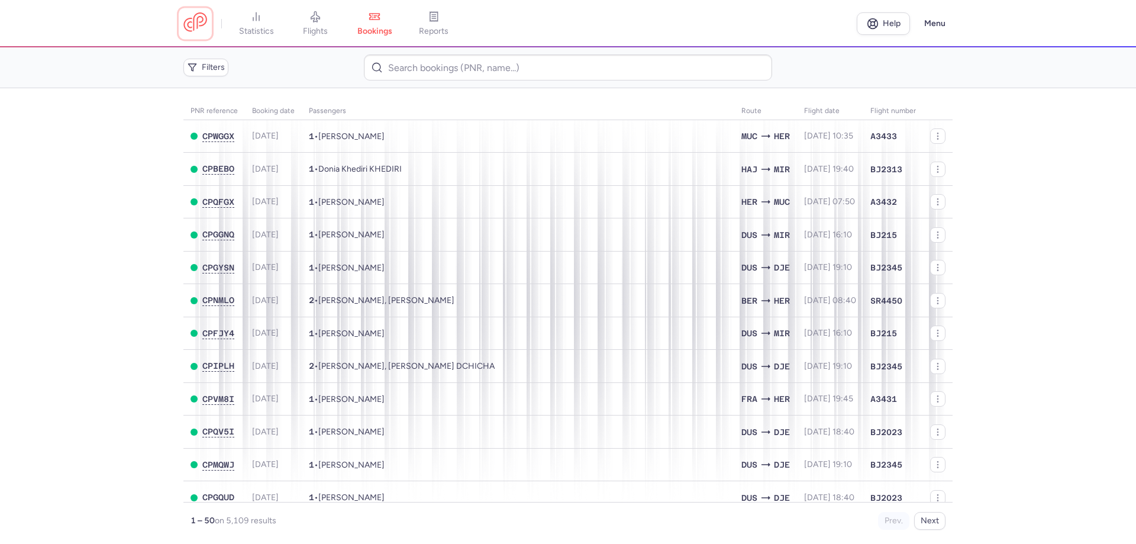
click at [200, 14] on link at bounding box center [195, 23] width 24 height 22
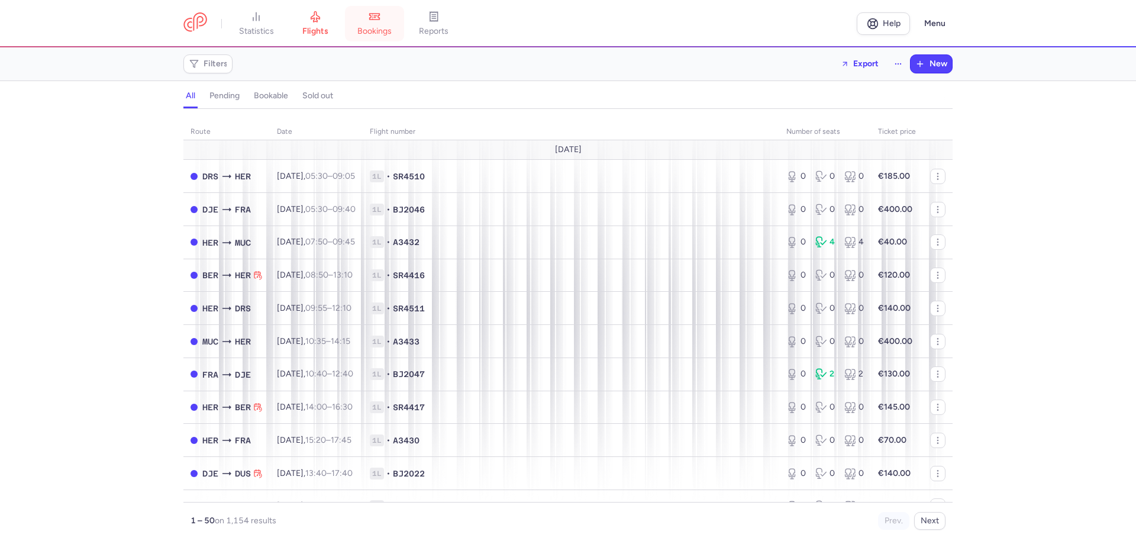
click at [387, 27] on span "bookings" at bounding box center [374, 31] width 34 height 11
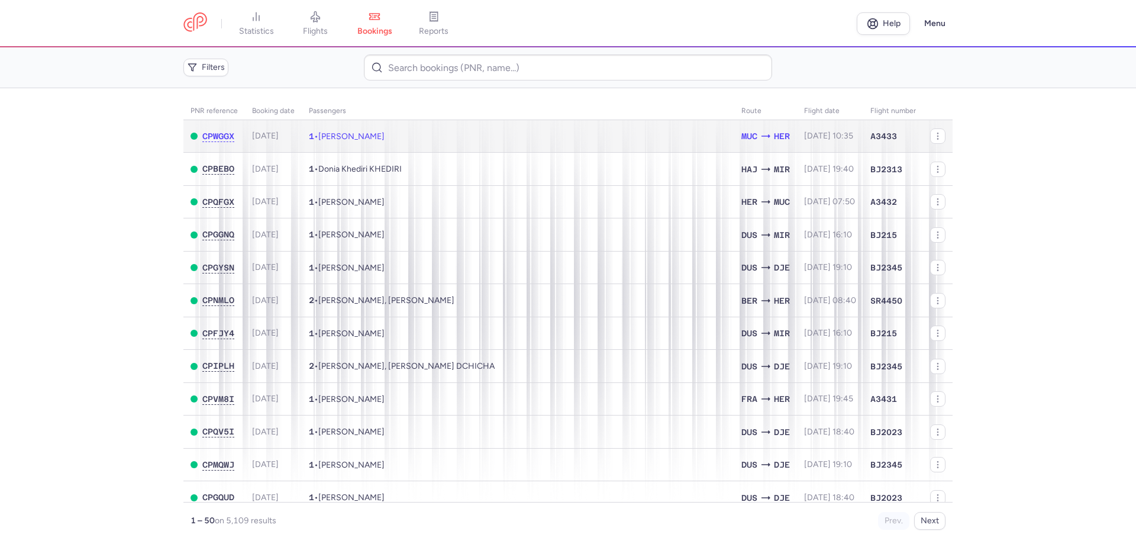
click at [409, 137] on td "1 • [PERSON_NAME]" at bounding box center [518, 136] width 432 height 33
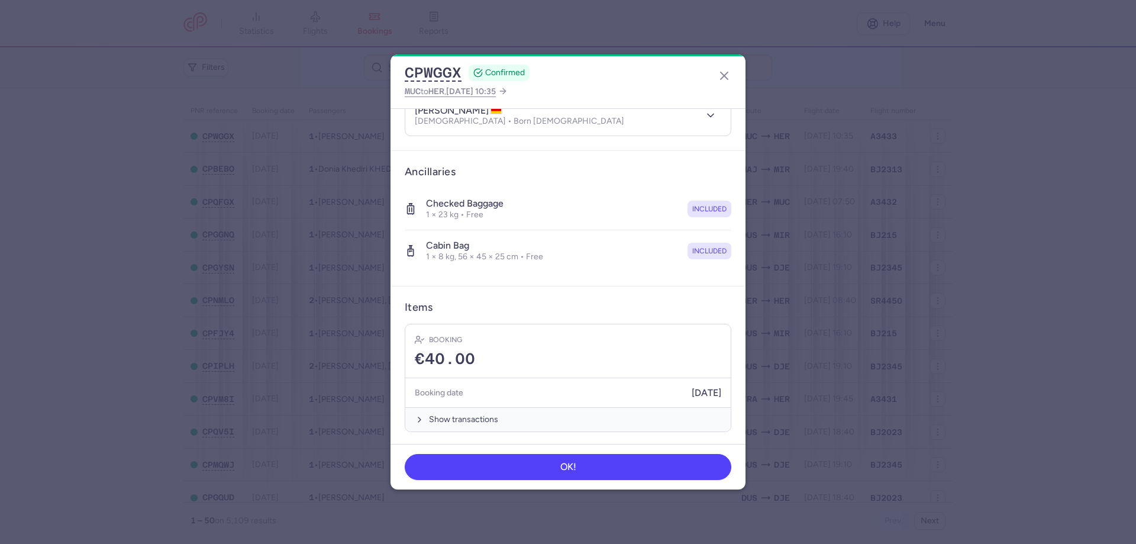
scroll to position [147, 0]
click at [724, 73] on icon "button" at bounding box center [724, 76] width 14 height 14
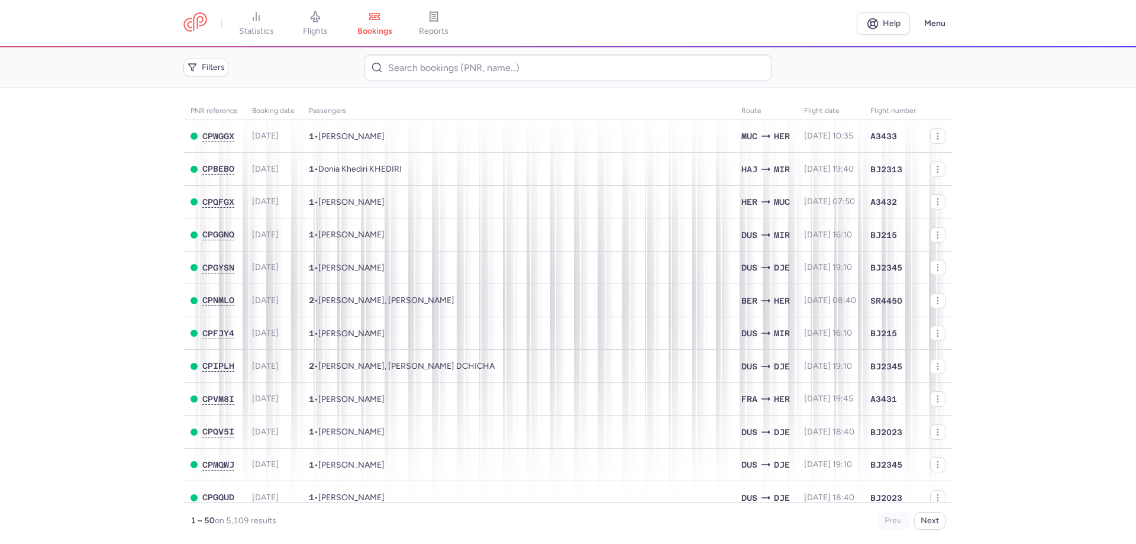
click at [42, 300] on main "PNR reference Booking date Passengers Route flight date Flight number CPWGGX [D…" at bounding box center [568, 315] width 1136 height 455
click at [205, 26] on link at bounding box center [195, 23] width 24 height 22
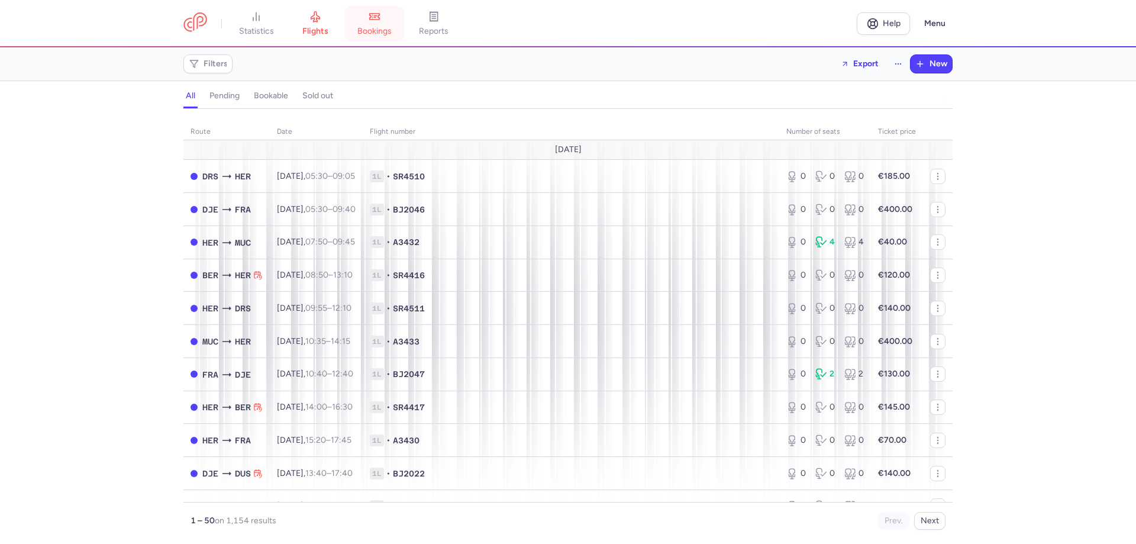
click at [374, 26] on span "bookings" at bounding box center [374, 31] width 34 height 11
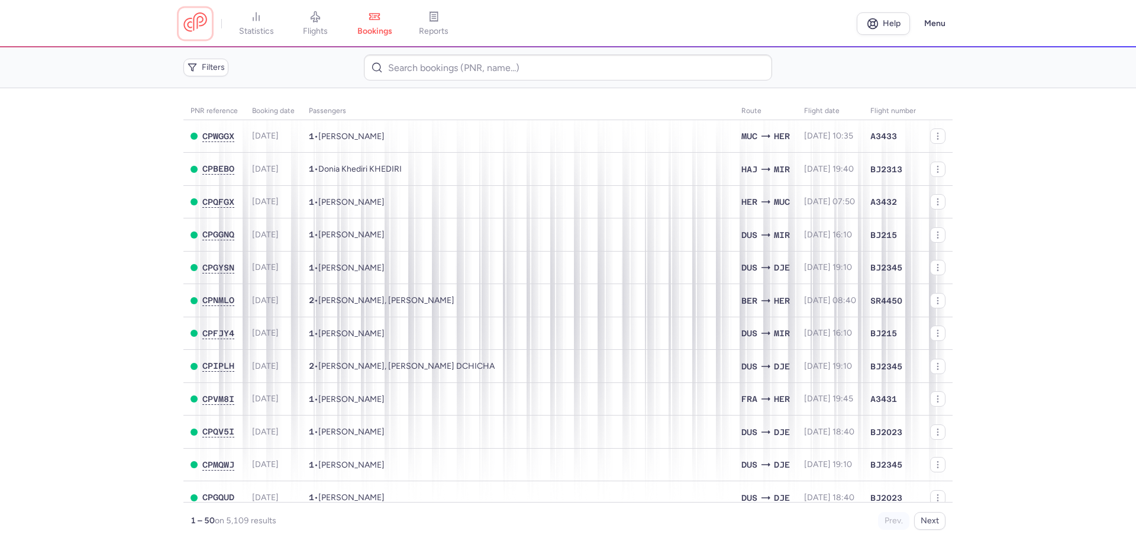
click at [185, 27] on link at bounding box center [195, 23] width 24 height 22
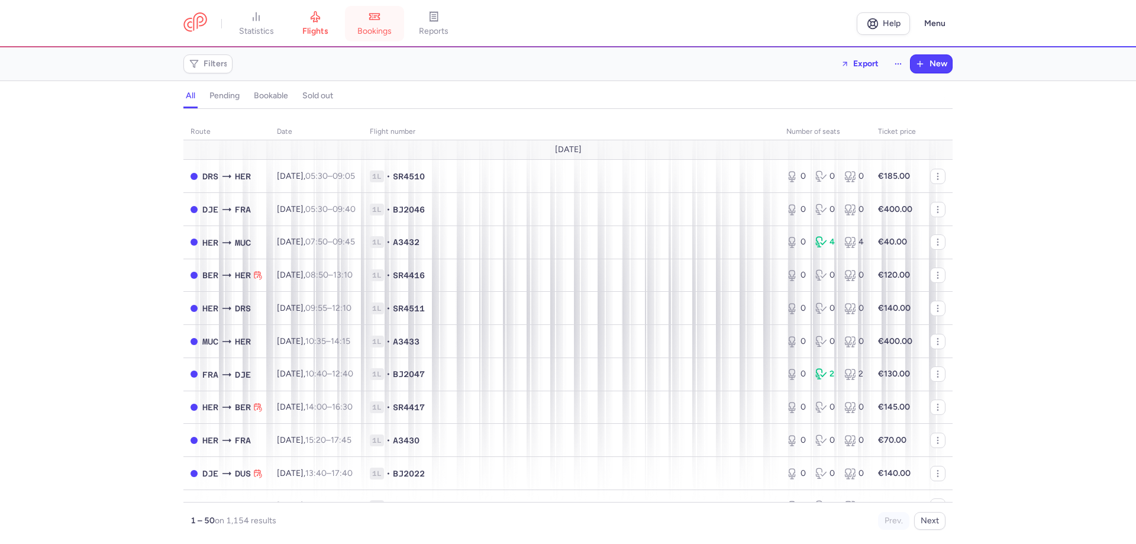
click at [387, 30] on span "bookings" at bounding box center [374, 31] width 34 height 11
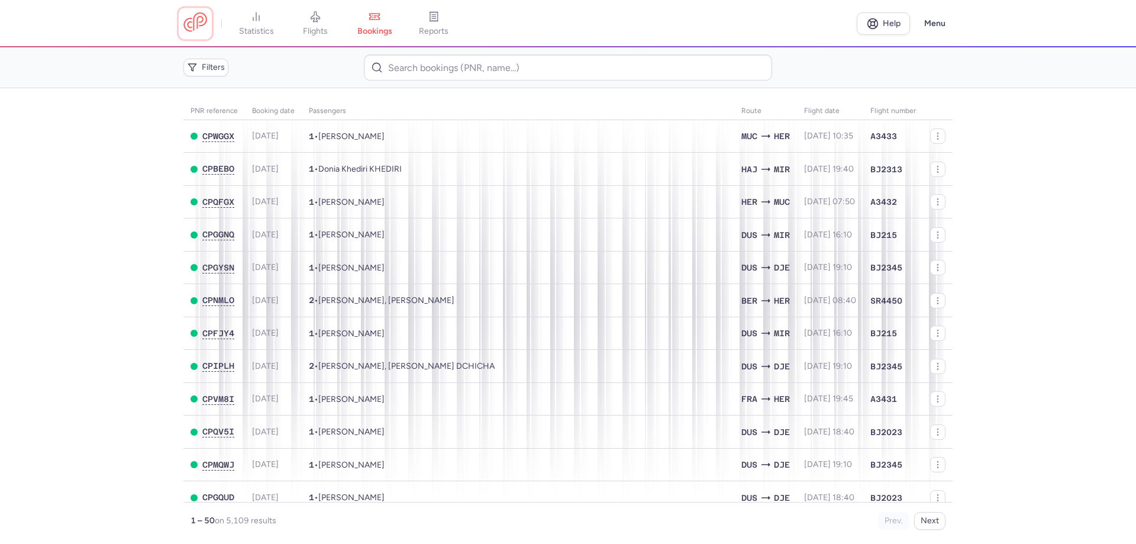
click at [206, 20] on link at bounding box center [195, 23] width 24 height 22
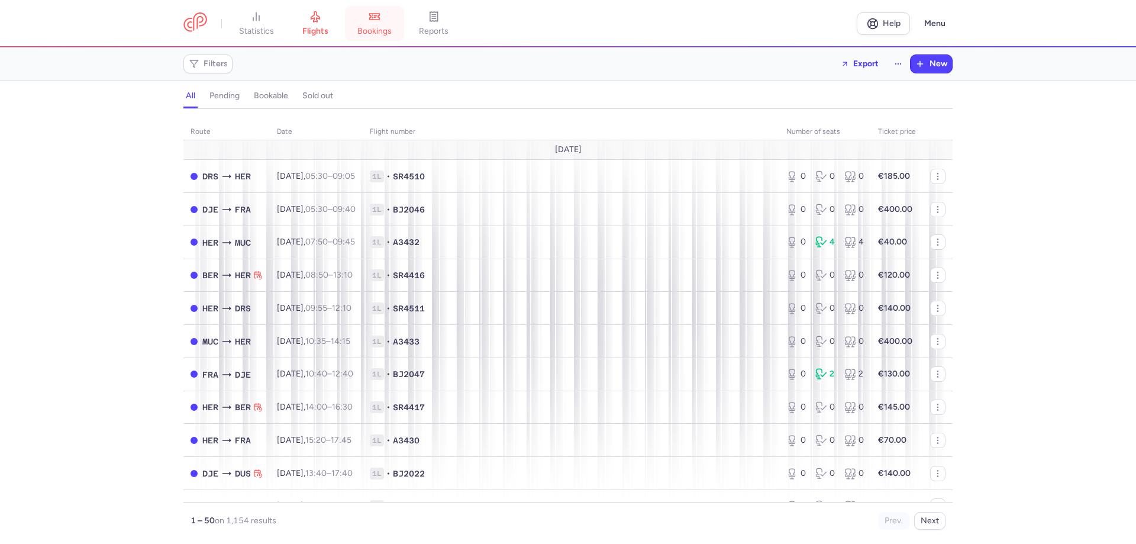
click at [392, 27] on span "bookings" at bounding box center [374, 31] width 34 height 11
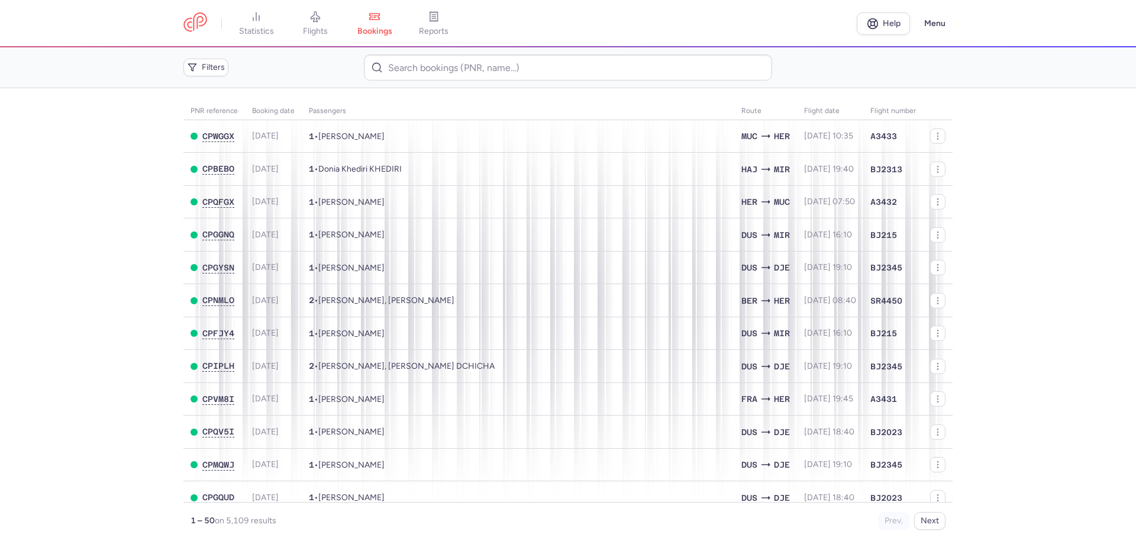
click at [36, 240] on main "PNR reference Booking date Passengers Route flight date Flight number CPWGGX [D…" at bounding box center [568, 315] width 1136 height 455
click at [183, 18] on link at bounding box center [195, 23] width 24 height 22
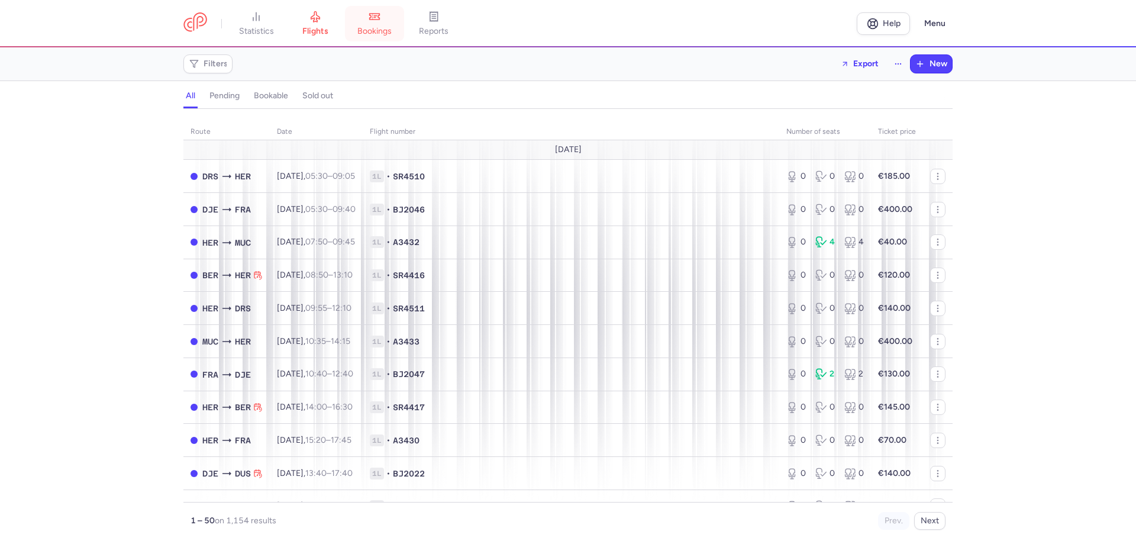
click at [373, 20] on icon at bounding box center [374, 17] width 12 height 12
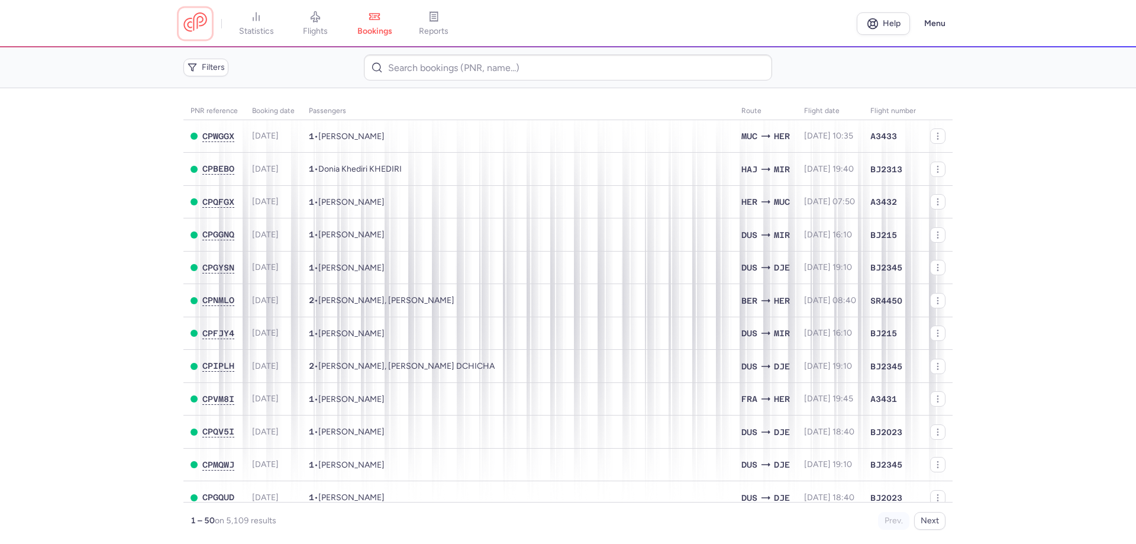
click at [193, 17] on link at bounding box center [195, 23] width 24 height 22
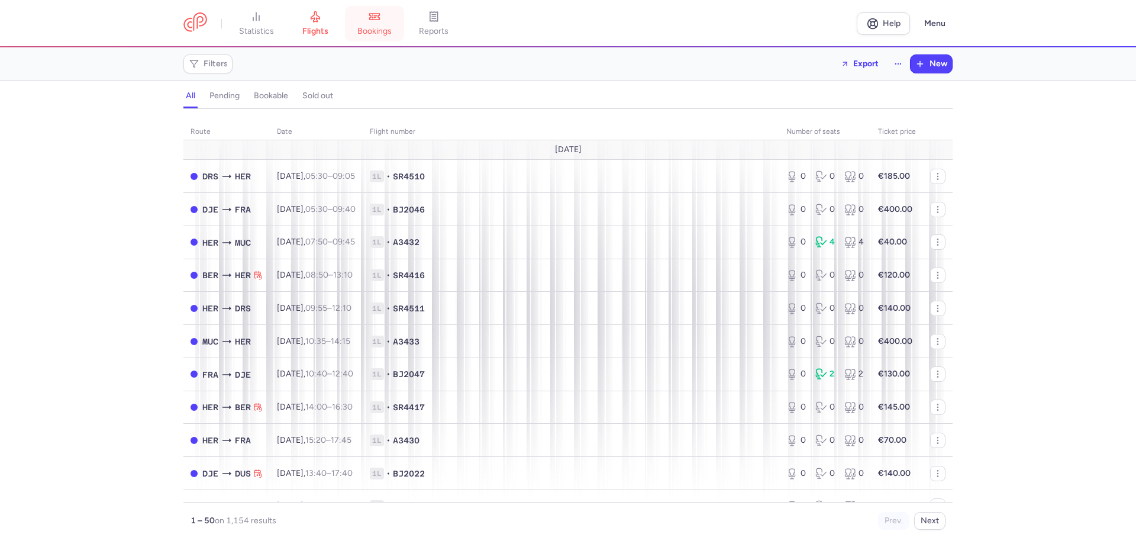
click at [378, 30] on span "bookings" at bounding box center [374, 31] width 34 height 11
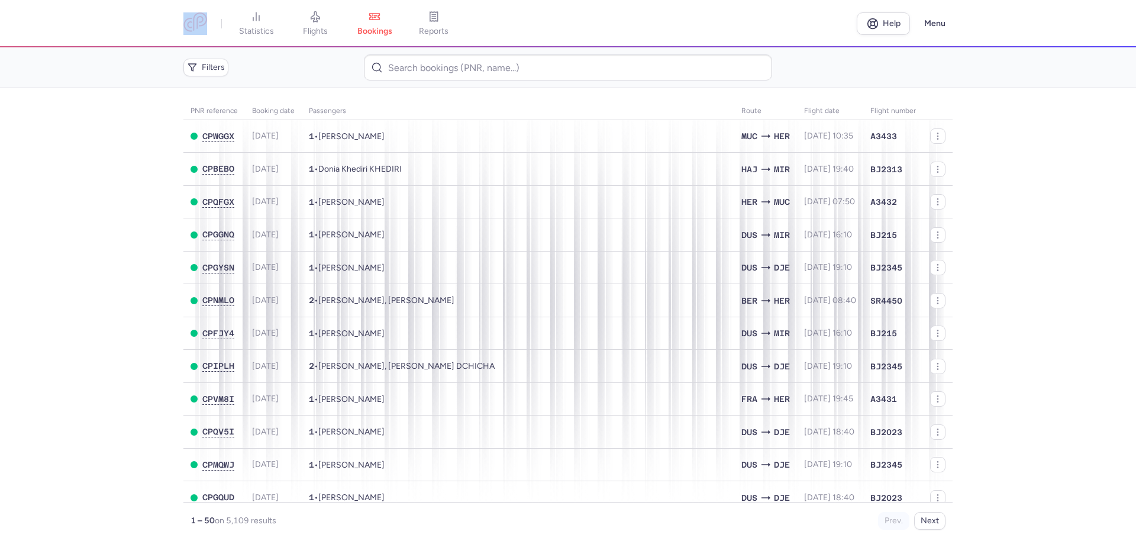
click at [212, 20] on nav "statistics flights bookings reports" at bounding box center [519, 24] width 673 height 26
click at [207, 21] on link at bounding box center [195, 23] width 24 height 22
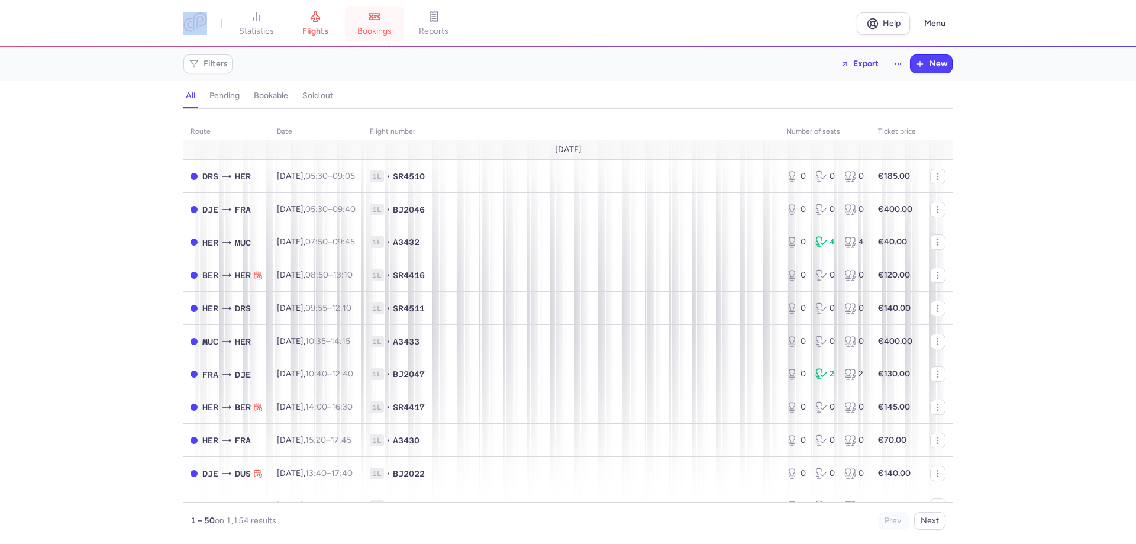
click at [384, 25] on link "bookings" at bounding box center [374, 24] width 59 height 26
